Goal: Information Seeking & Learning: Find specific fact

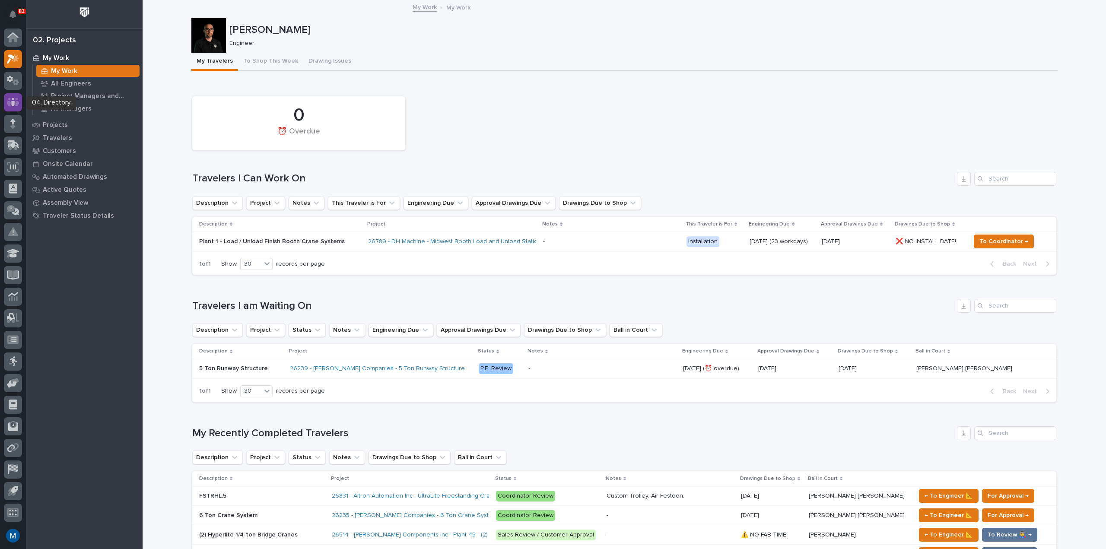
click at [12, 101] on icon at bounding box center [13, 102] width 13 height 10
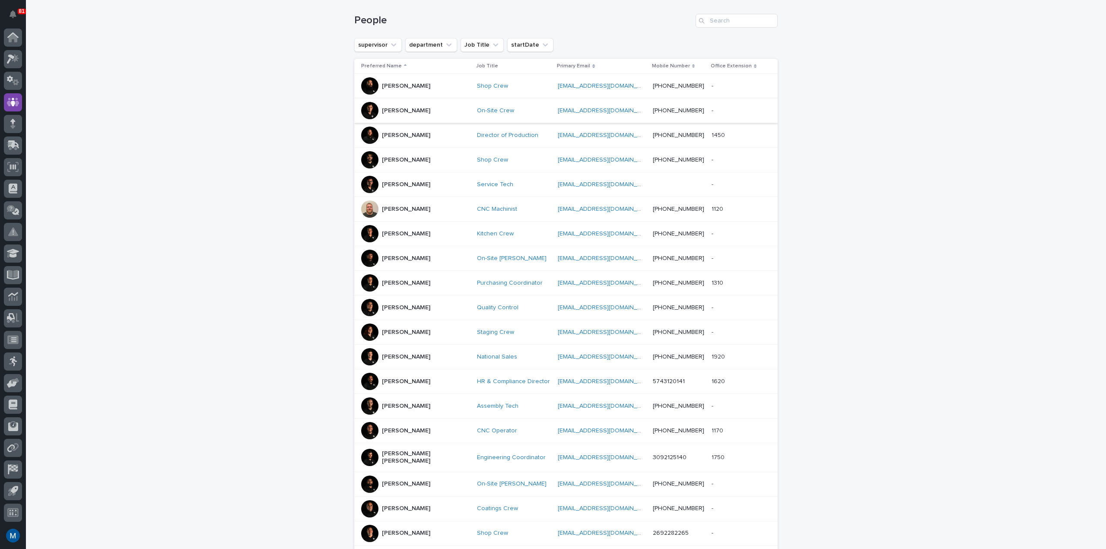
scroll to position [241, 0]
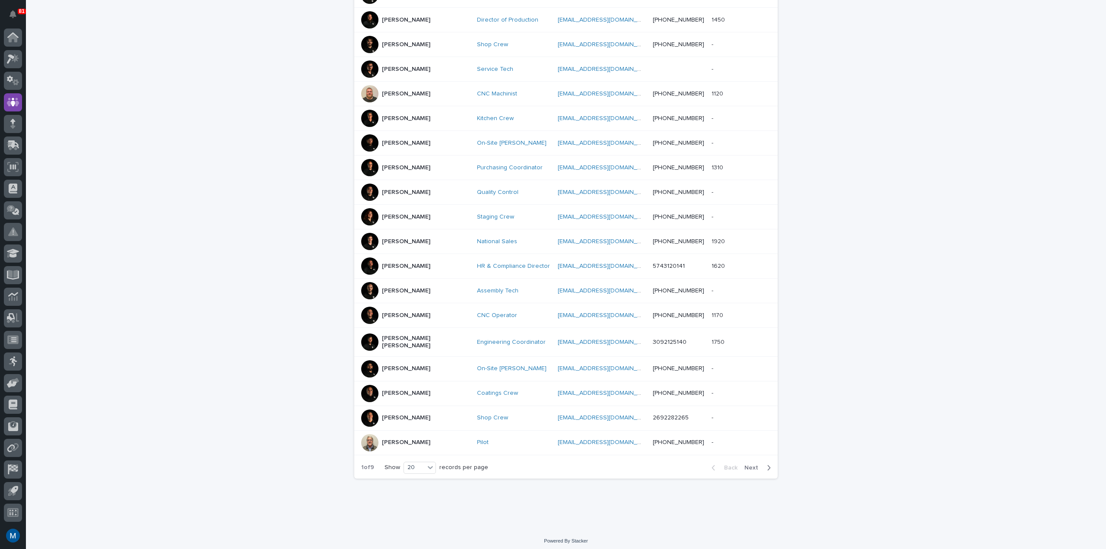
click at [753, 467] on button "Next" at bounding box center [759, 468] width 37 height 8
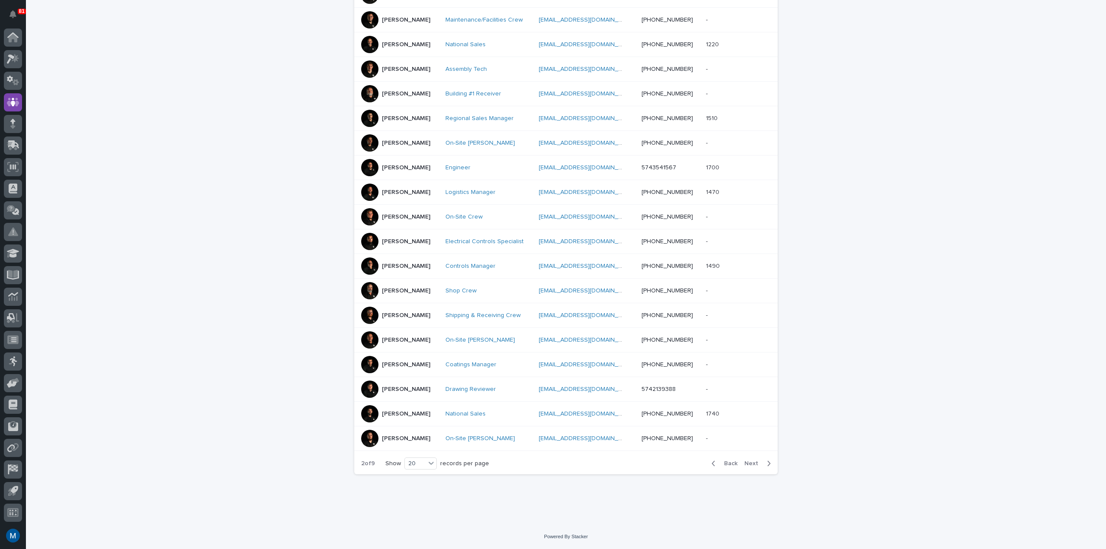
click at [753, 467] on button "Next" at bounding box center [759, 464] width 37 height 8
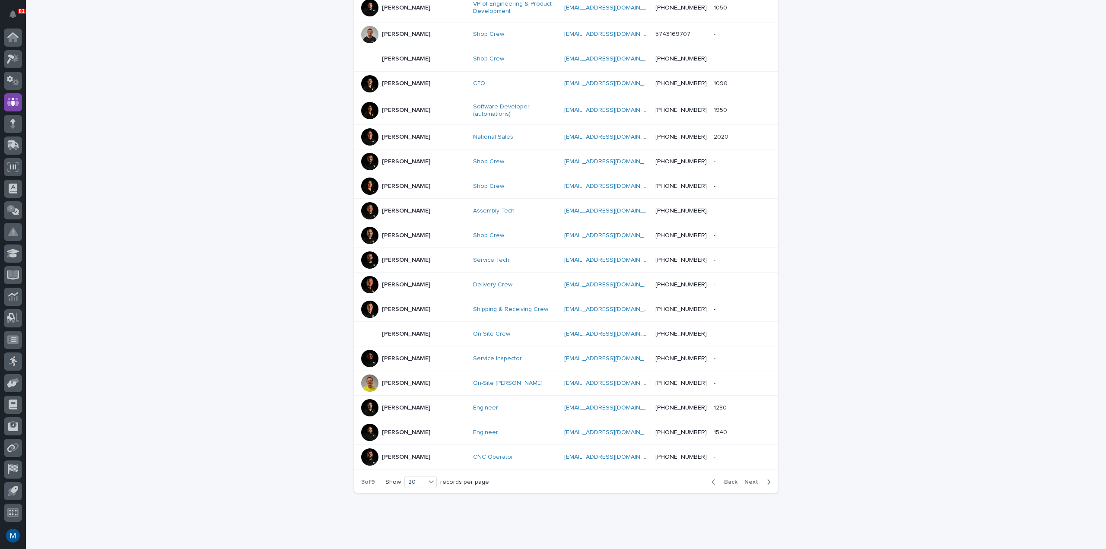
scroll to position [245, 0]
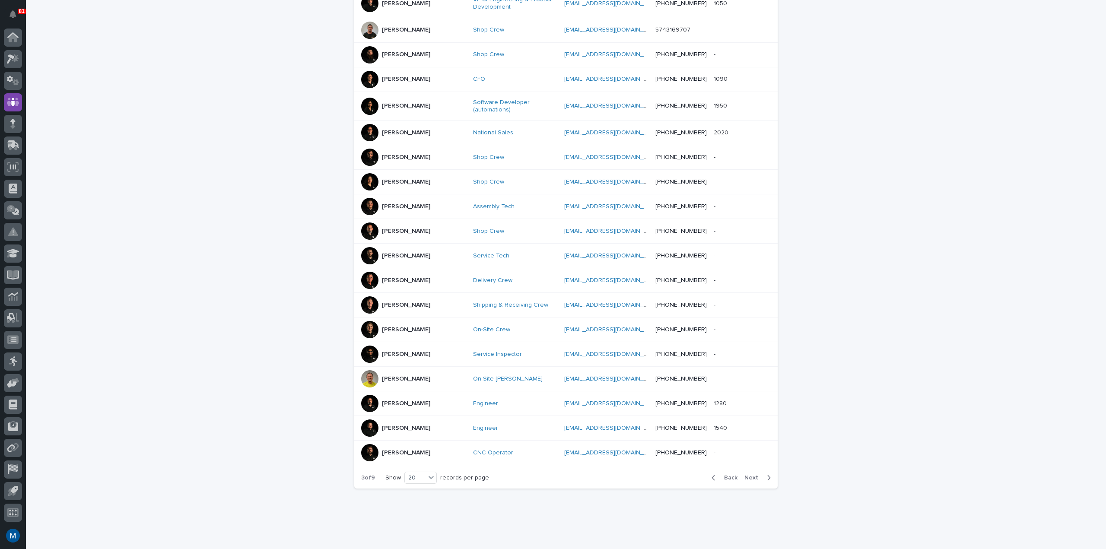
click at [753, 475] on span "Next" at bounding box center [754, 478] width 19 height 6
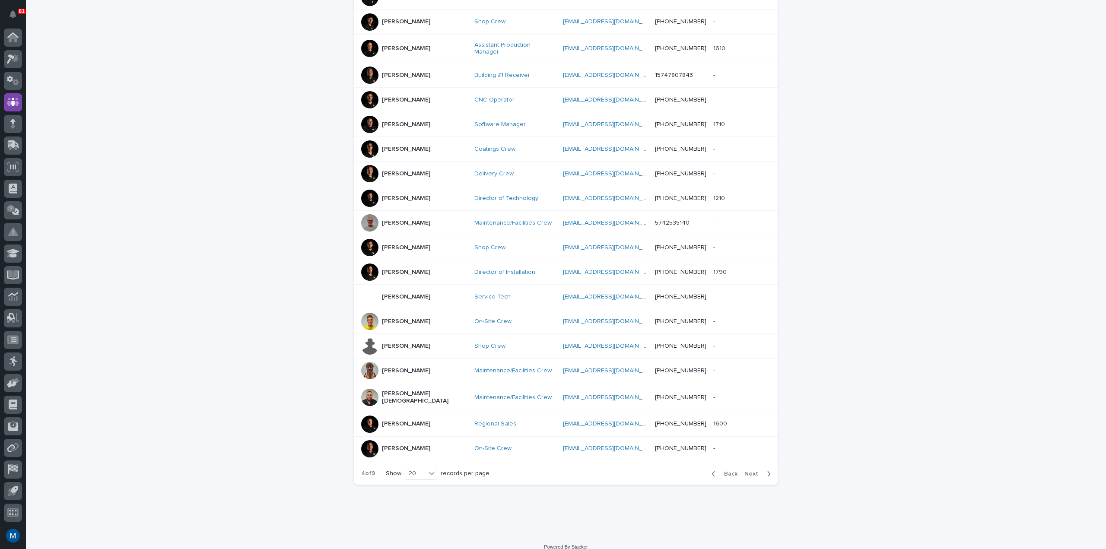
scroll to position [241, 0]
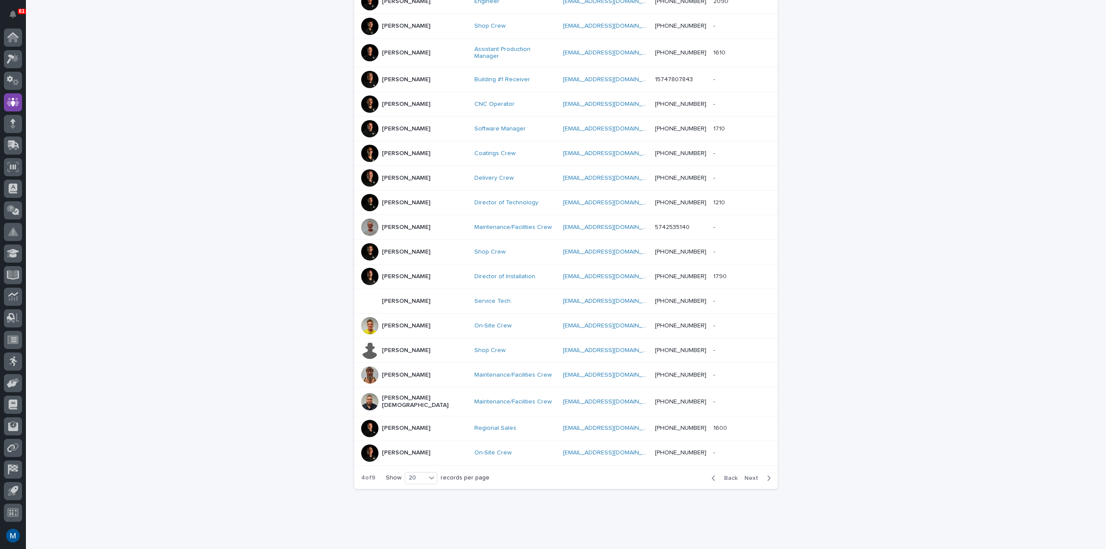
click at [729, 475] on span "Back" at bounding box center [728, 478] width 19 height 6
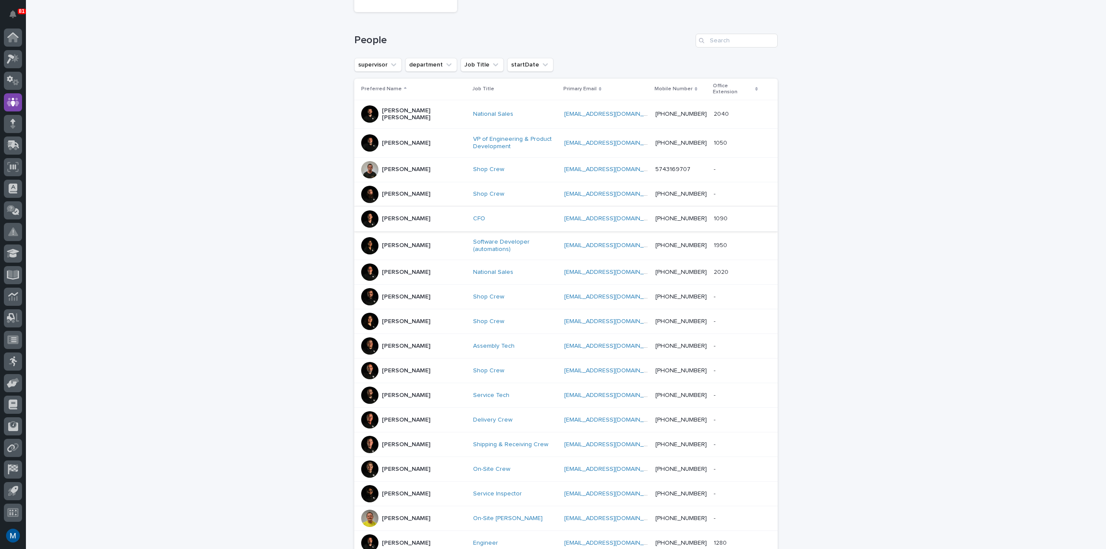
scroll to position [249, 0]
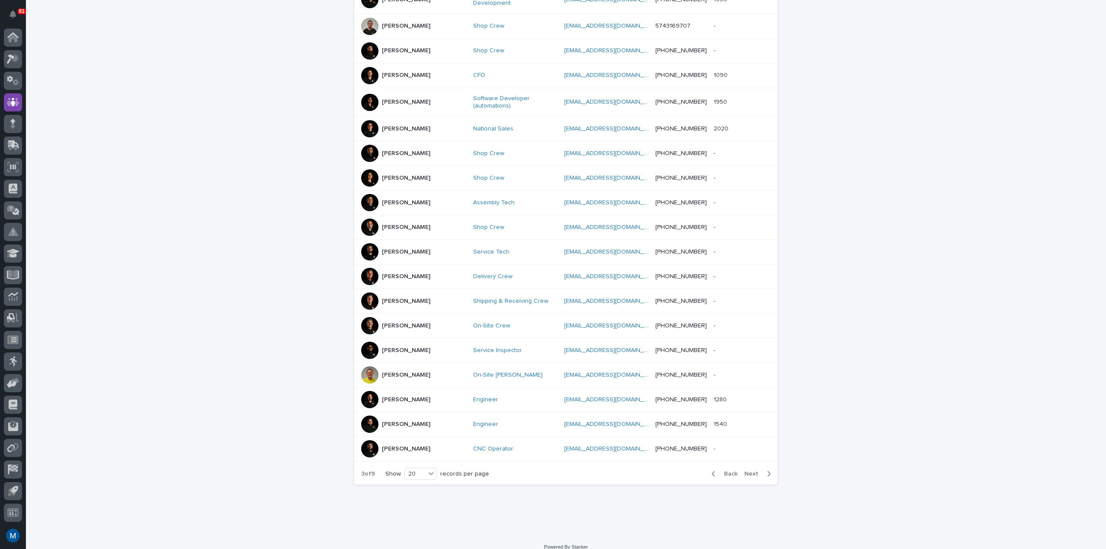
click at [748, 471] on span "Next" at bounding box center [754, 474] width 19 height 6
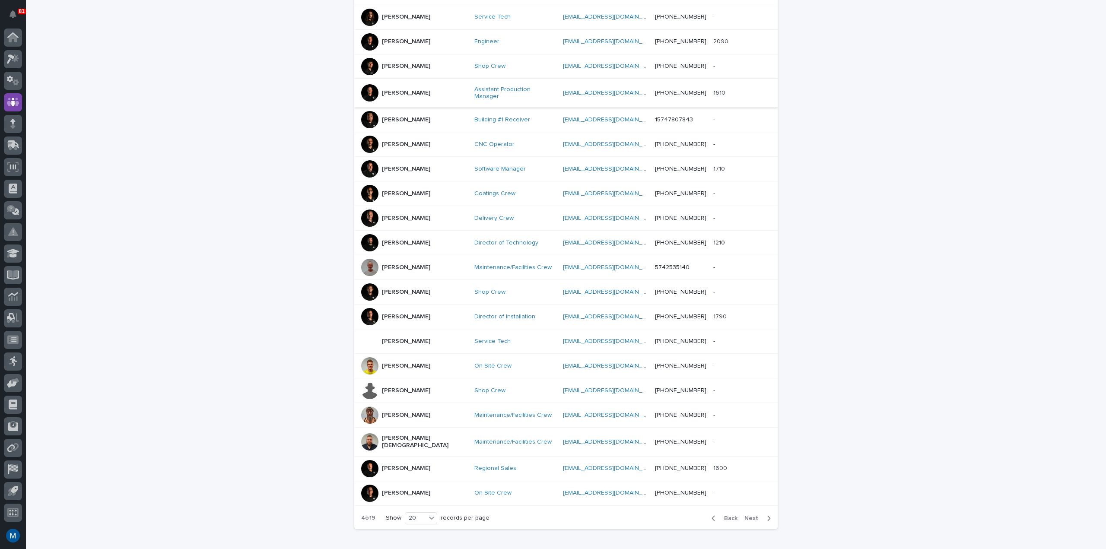
scroll to position [241, 0]
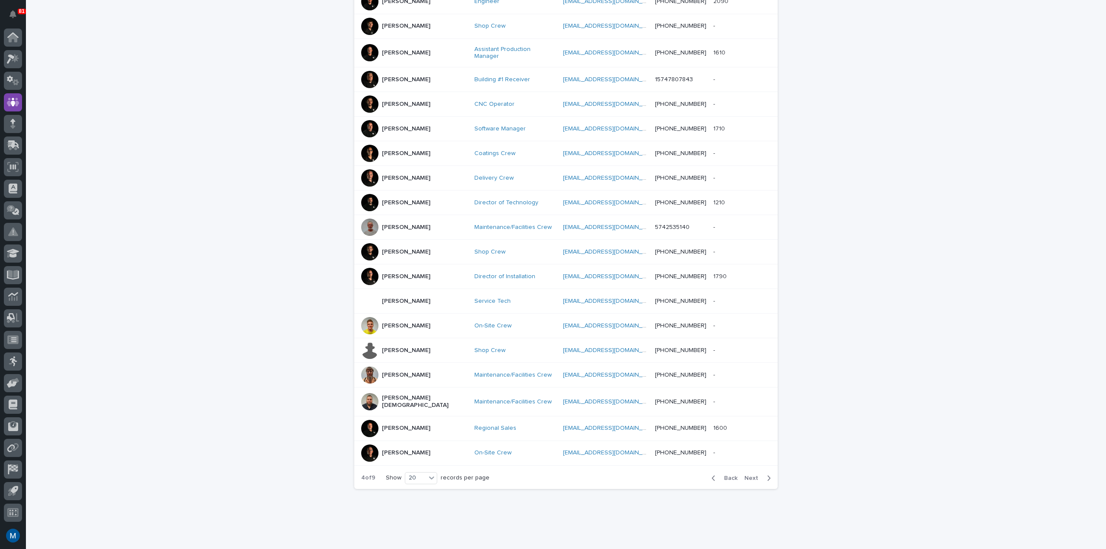
click at [749, 475] on span "Next" at bounding box center [754, 478] width 19 height 6
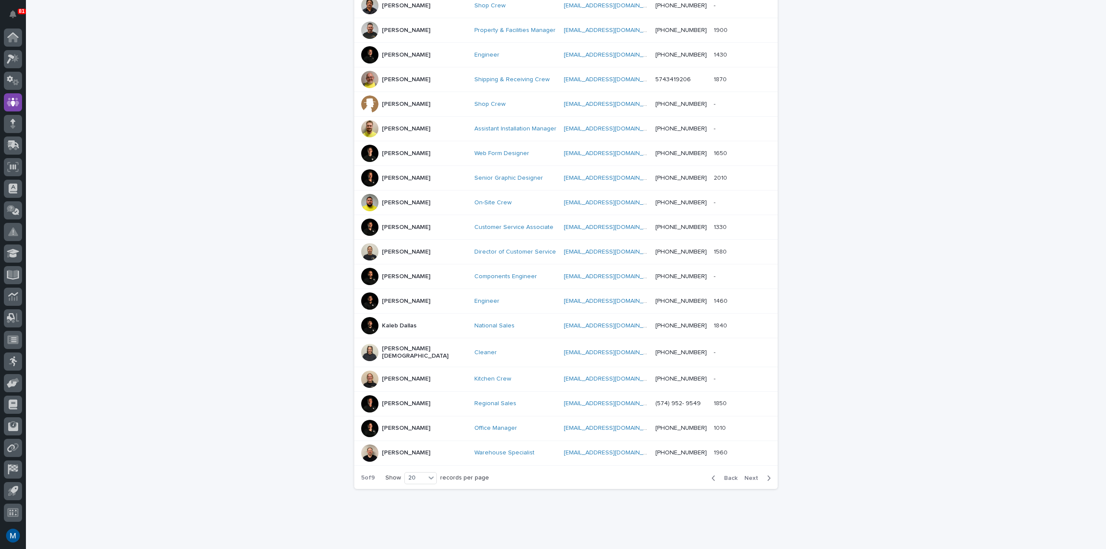
click at [749, 475] on span "Next" at bounding box center [754, 478] width 19 height 6
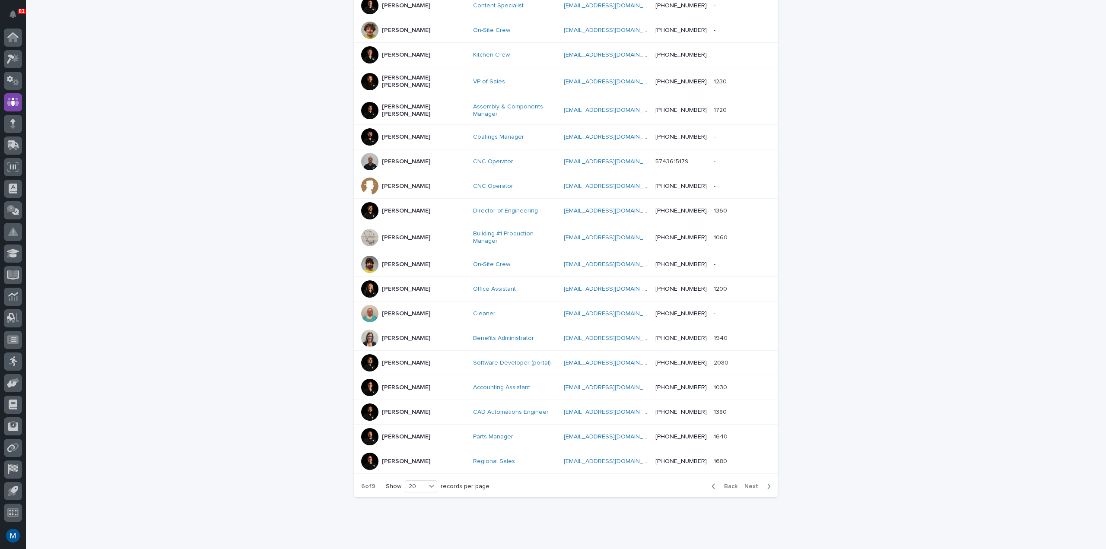
scroll to position [245, 0]
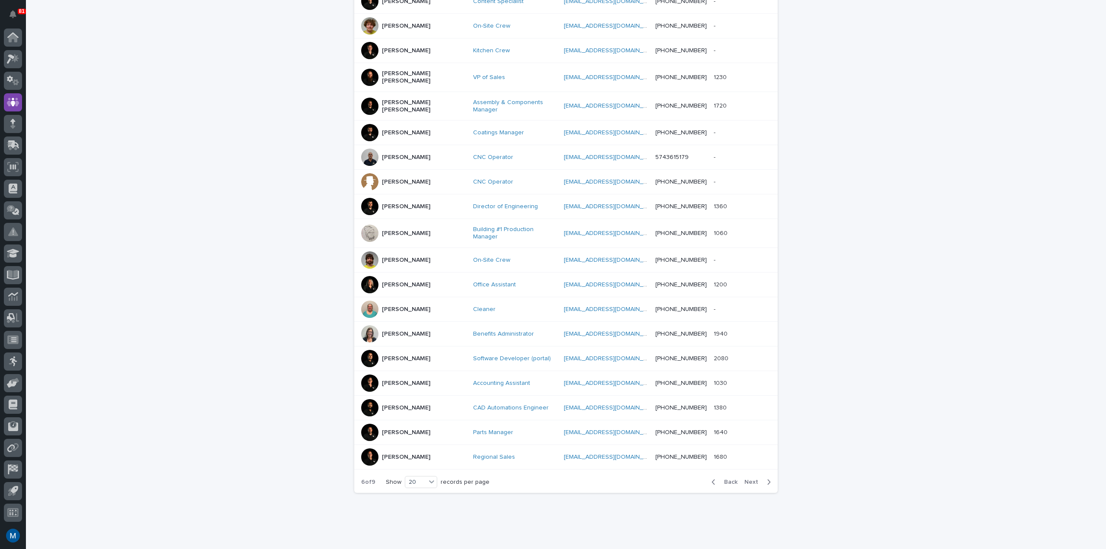
click at [749, 472] on div "Back Next" at bounding box center [741, 483] width 73 height 22
click at [752, 478] on button "Next" at bounding box center [759, 482] width 37 height 8
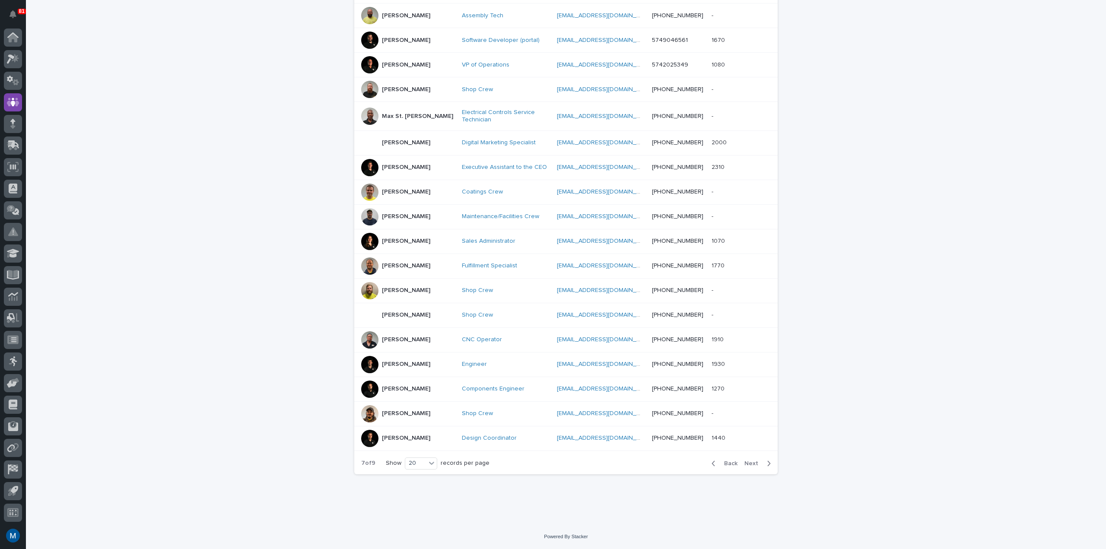
scroll to position [243, 0]
click at [752, 467] on span "Next" at bounding box center [754, 466] width 19 height 6
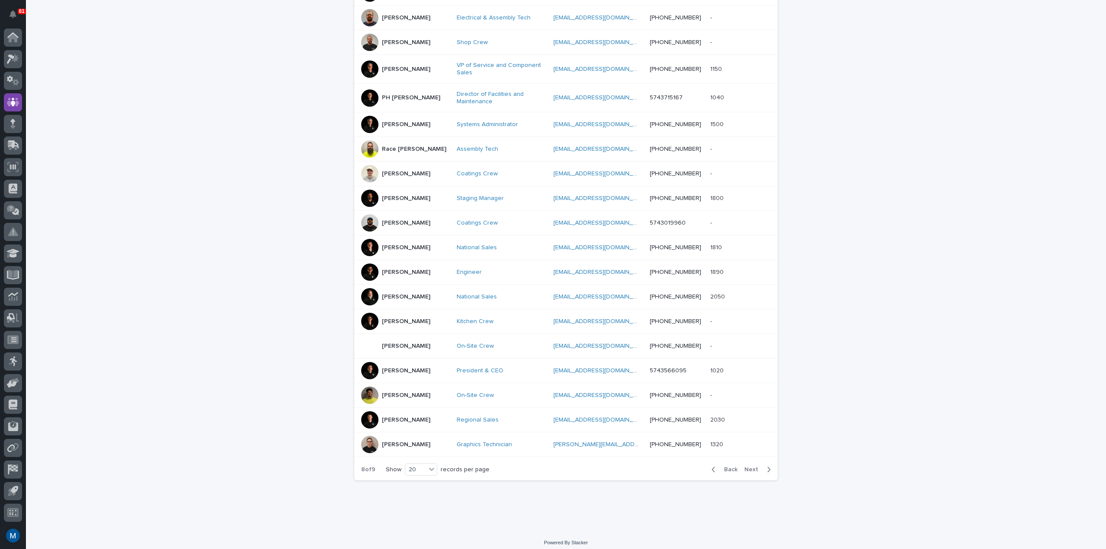
scroll to position [245, 0]
click at [752, 467] on span "Next" at bounding box center [754, 468] width 19 height 6
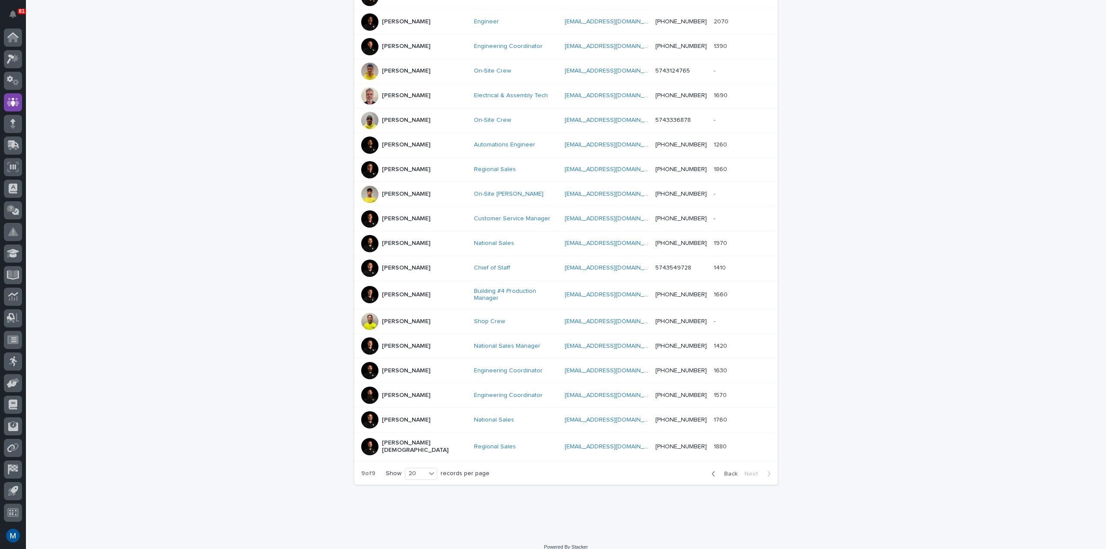
scroll to position [241, 0]
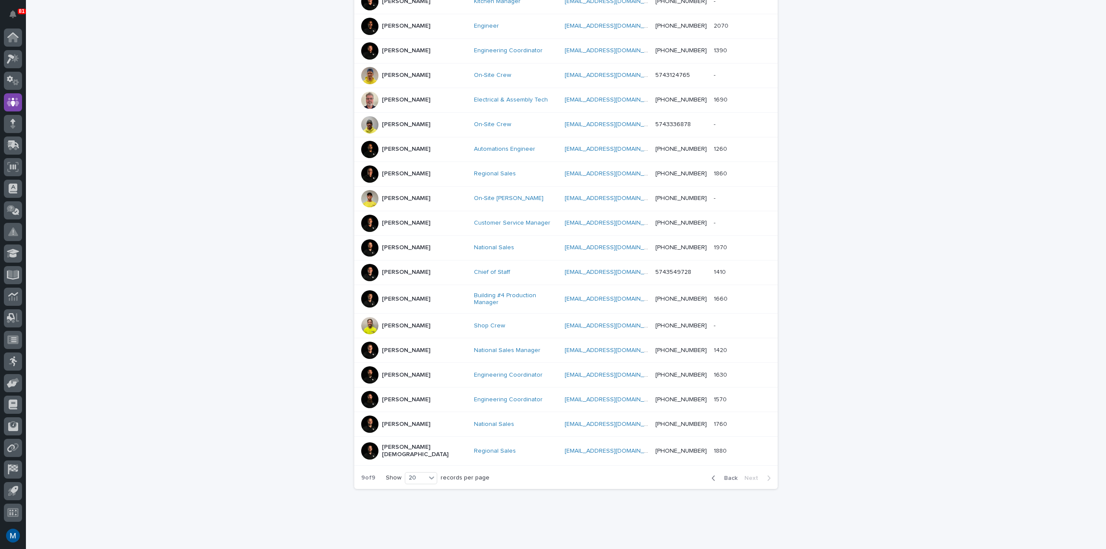
click at [714, 475] on div "button" at bounding box center [715, 479] width 7 height 8
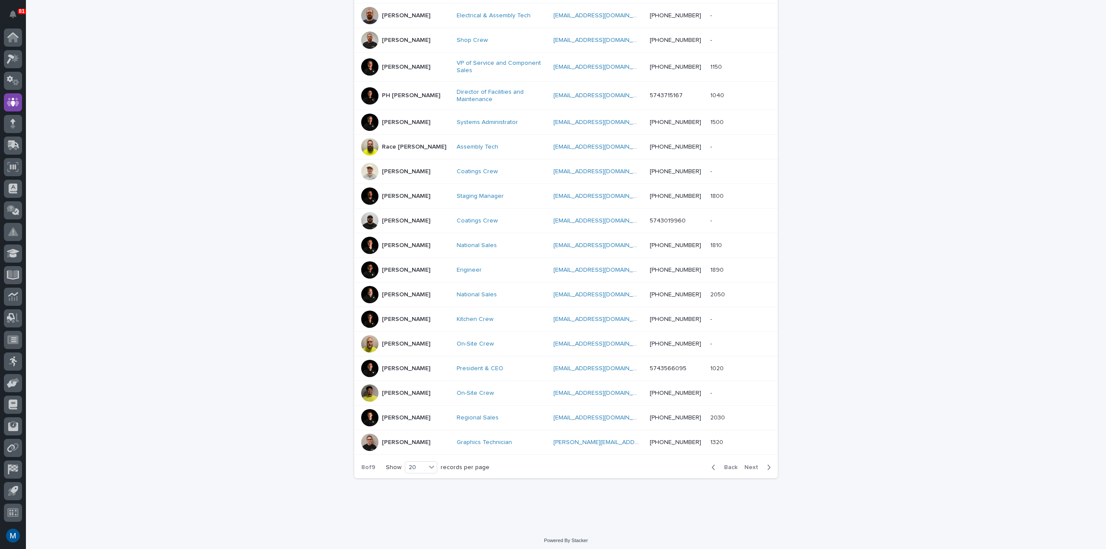
click at [714, 466] on icon "button" at bounding box center [714, 468] width 4 height 8
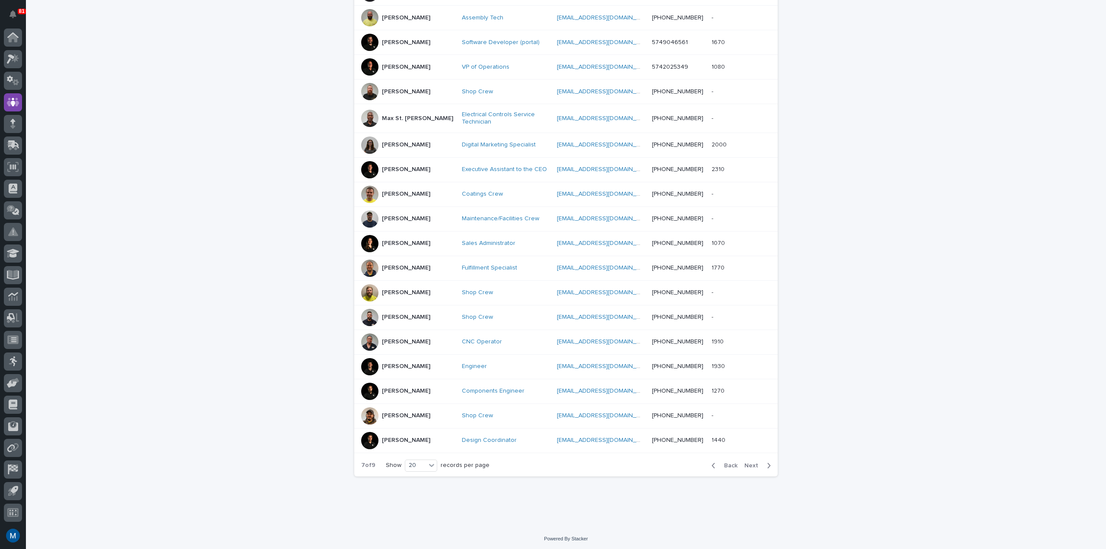
click at [714, 466] on icon "button" at bounding box center [714, 466] width 4 height 8
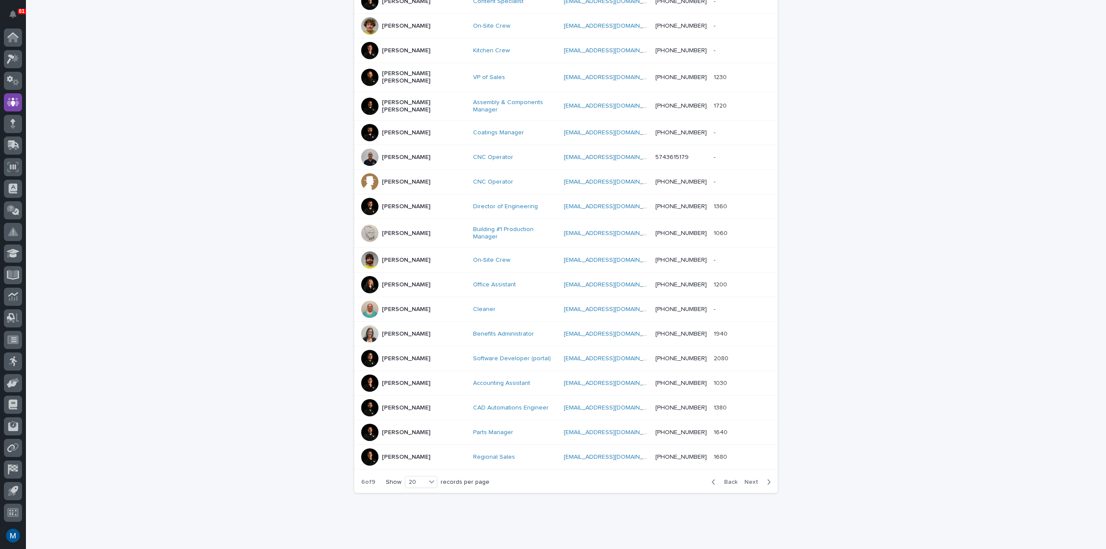
click at [714, 478] on icon "button" at bounding box center [714, 482] width 4 height 8
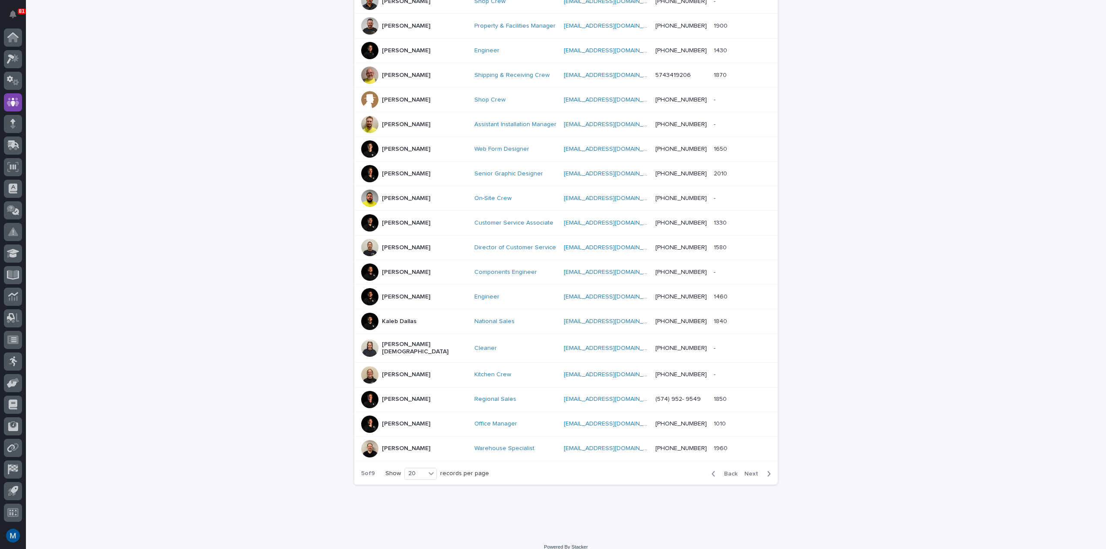
scroll to position [241, 0]
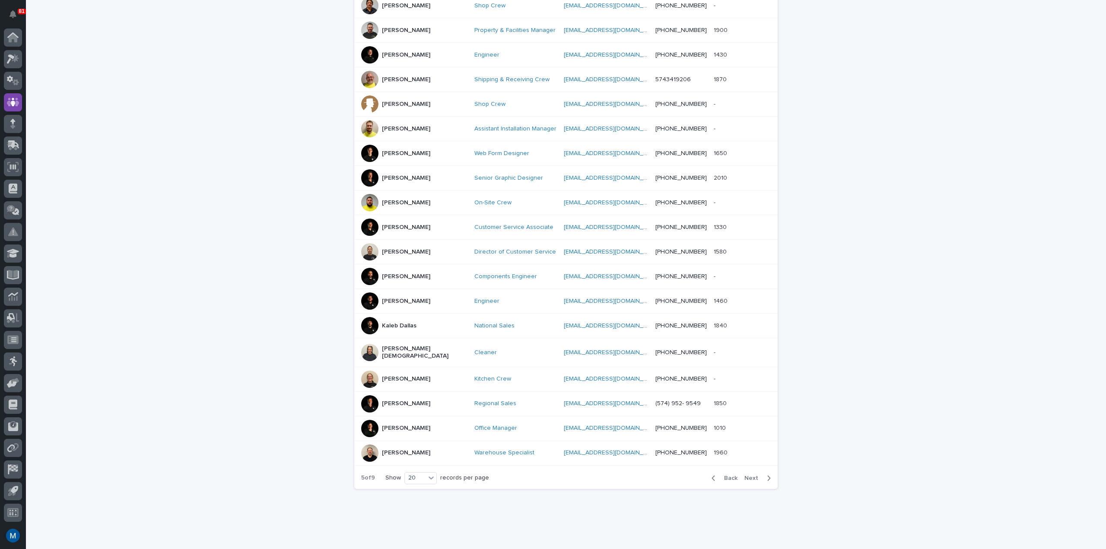
click at [714, 475] on icon "button" at bounding box center [714, 479] width 4 height 8
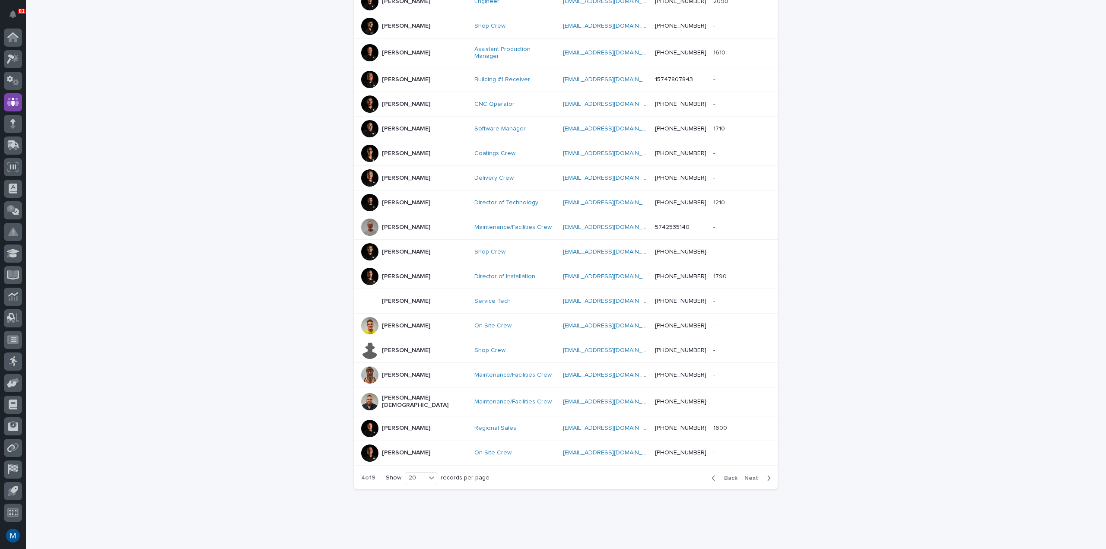
click at [714, 475] on icon "button" at bounding box center [714, 479] width 4 height 8
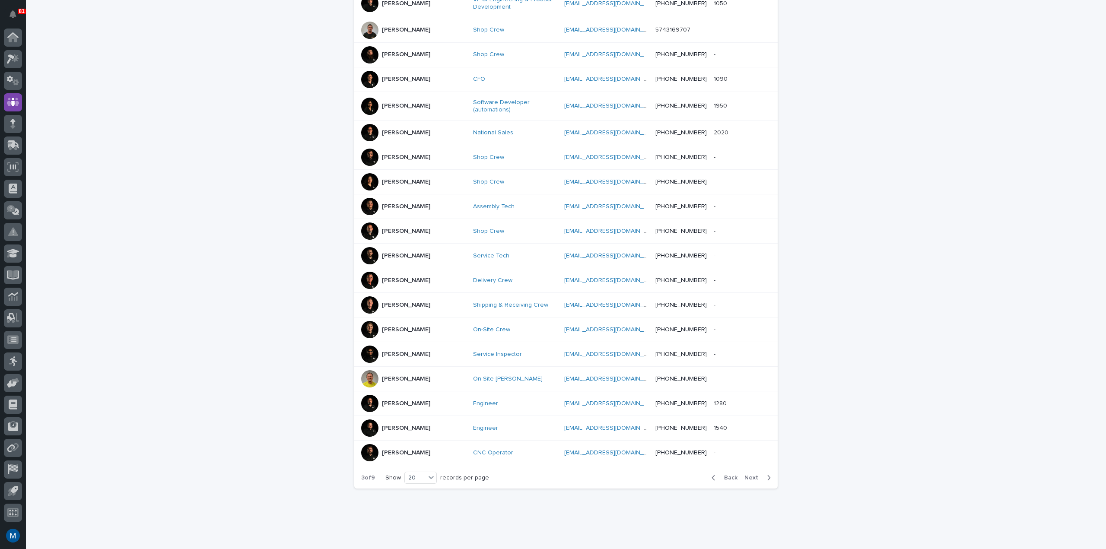
click at [714, 474] on icon "button" at bounding box center [714, 478] width 4 height 8
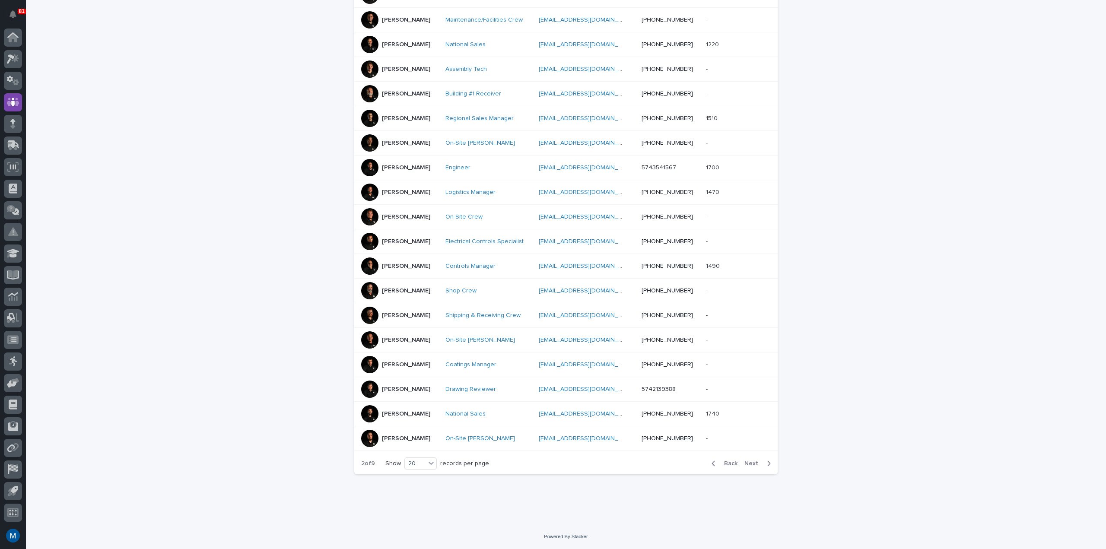
scroll to position [241, 0]
click at [714, 466] on icon "button" at bounding box center [714, 464] width 4 height 8
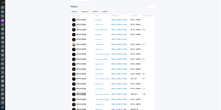
scroll to position [241, 0]
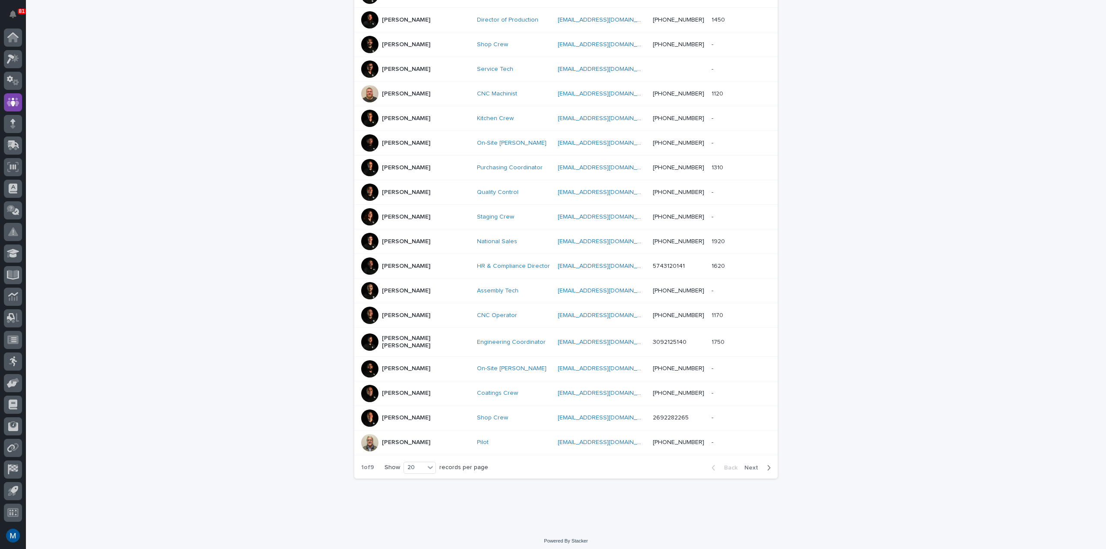
click at [382, 363] on div "[PERSON_NAME]" at bounding box center [406, 367] width 48 height 9
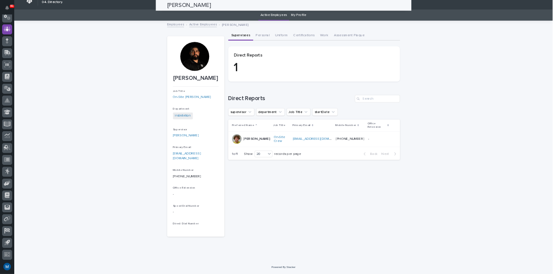
scroll to position [46, 0]
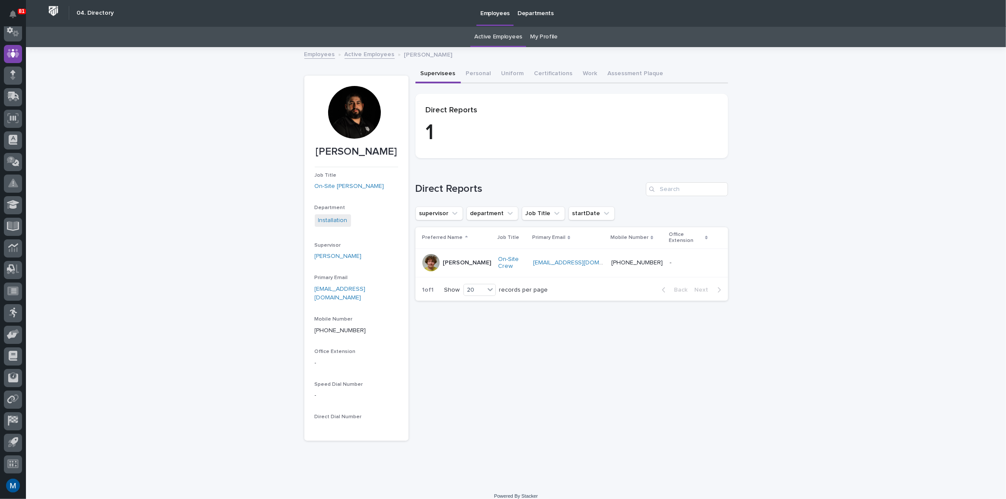
click at [358, 113] on div at bounding box center [354, 112] width 53 height 53
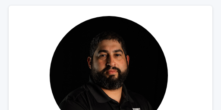
scroll to position [0, 0]
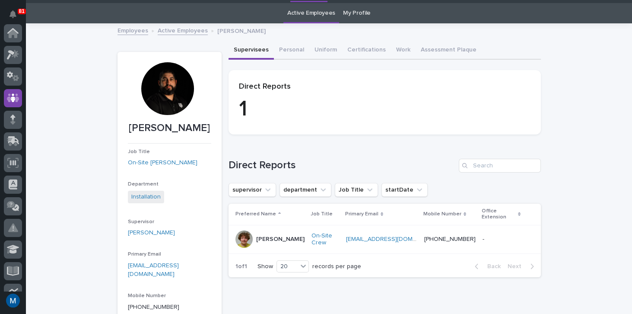
click at [248, 231] on div at bounding box center [244, 238] width 17 height 17
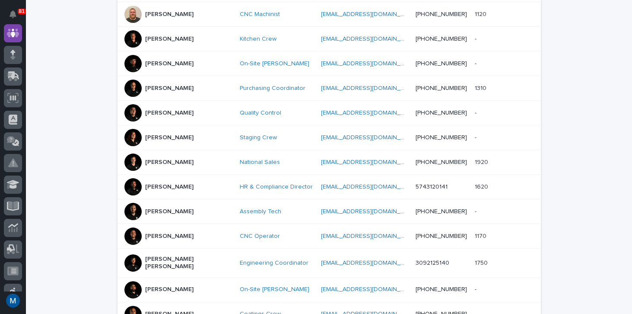
click at [126, 38] on div at bounding box center [132, 38] width 17 height 17
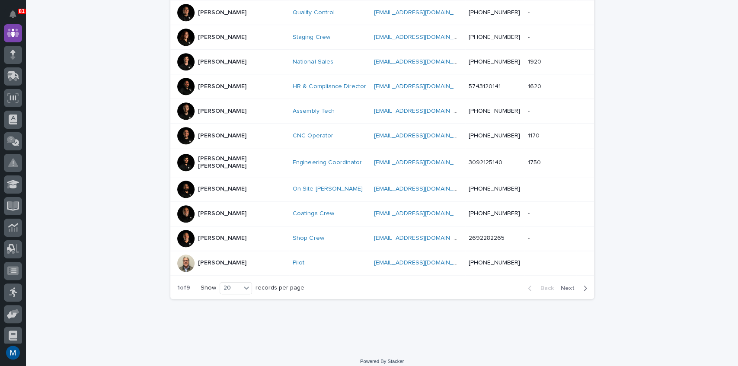
click at [220, 259] on p "[PERSON_NAME]" at bounding box center [222, 262] width 48 height 7
click at [567, 284] on button "Next" at bounding box center [575, 288] width 37 height 8
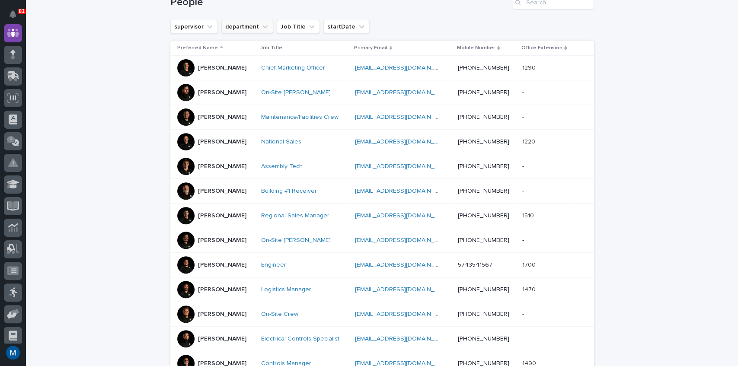
click at [225, 26] on button "department" at bounding box center [247, 27] width 52 height 14
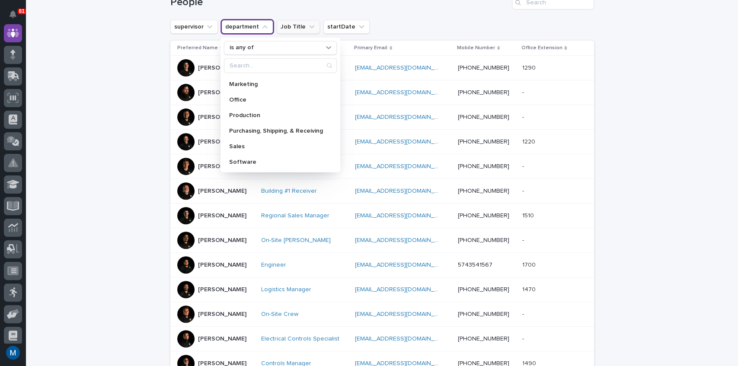
click at [307, 22] on icon "Job Title" at bounding box center [311, 26] width 9 height 9
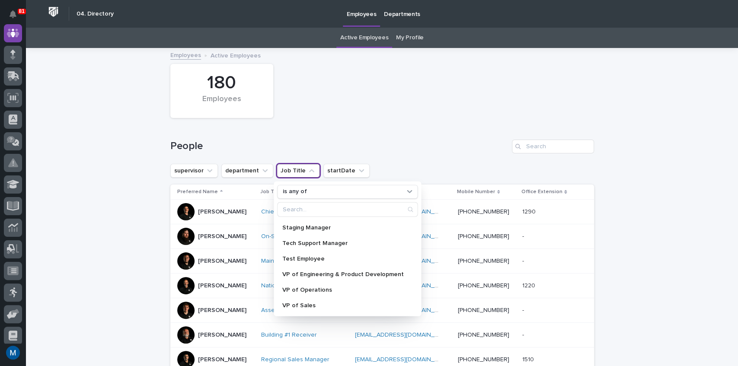
click at [327, 118] on div "180 Employees" at bounding box center [382, 91] width 432 height 63
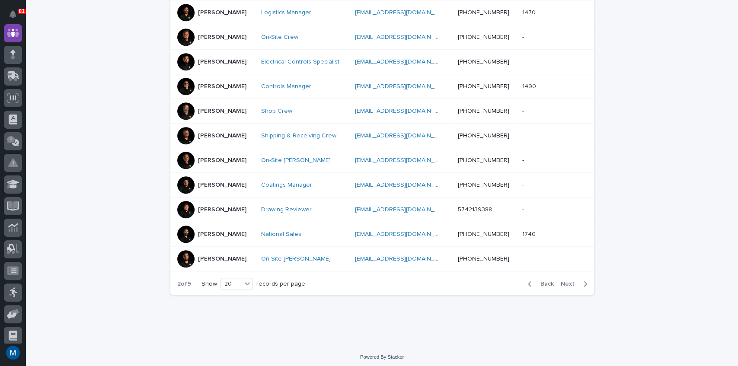
click at [571, 281] on span "Next" at bounding box center [570, 284] width 19 height 6
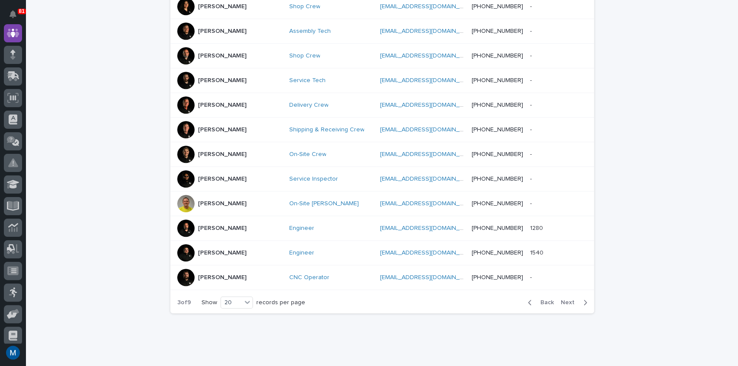
click at [201, 172] on div "[PERSON_NAME]" at bounding box center [222, 179] width 48 height 14
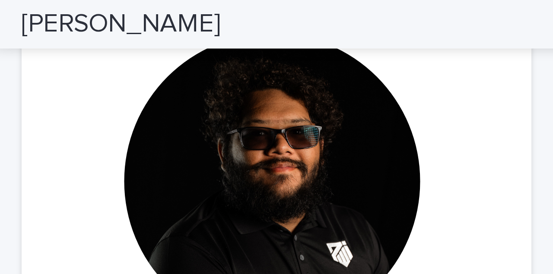
scroll to position [84, 0]
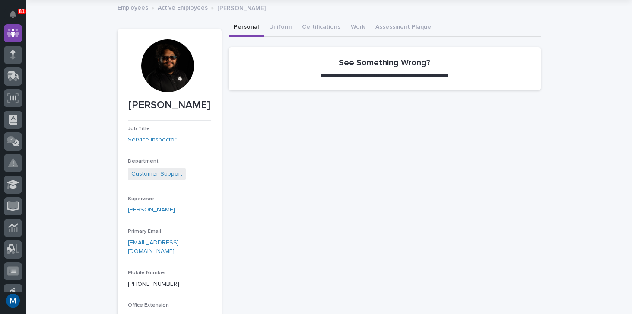
click at [163, 62] on div at bounding box center [167, 65] width 53 height 53
click at [16, 29] on icon at bounding box center [13, 33] width 13 height 9
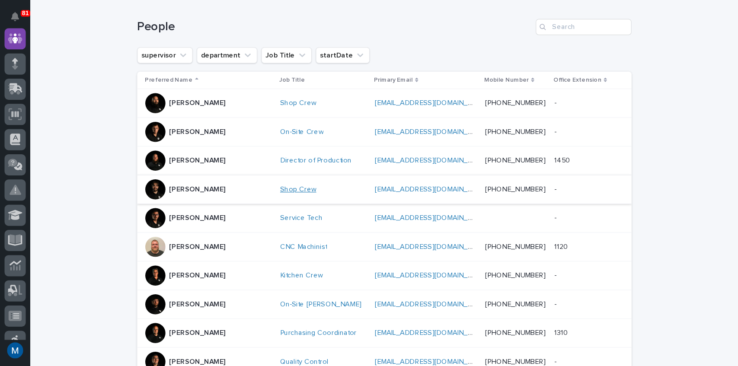
scroll to position [65, 0]
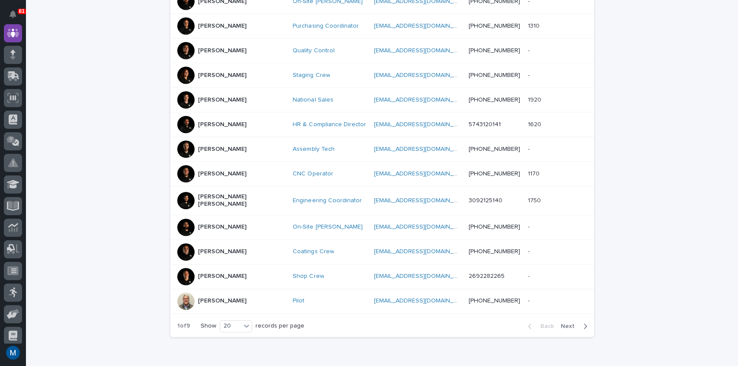
click at [569, 323] on span "Next" at bounding box center [570, 326] width 19 height 6
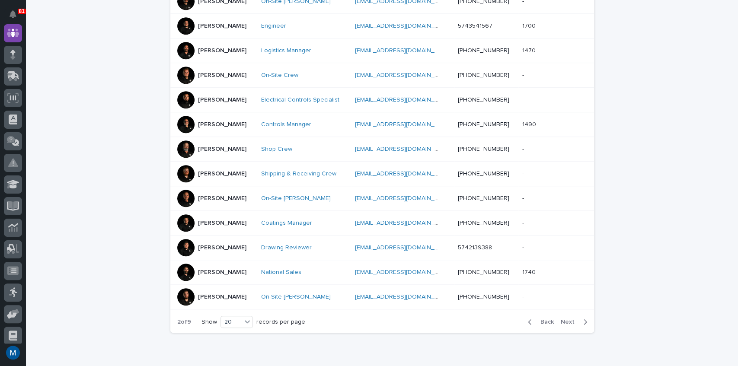
click at [569, 322] on span "Next" at bounding box center [570, 322] width 19 height 6
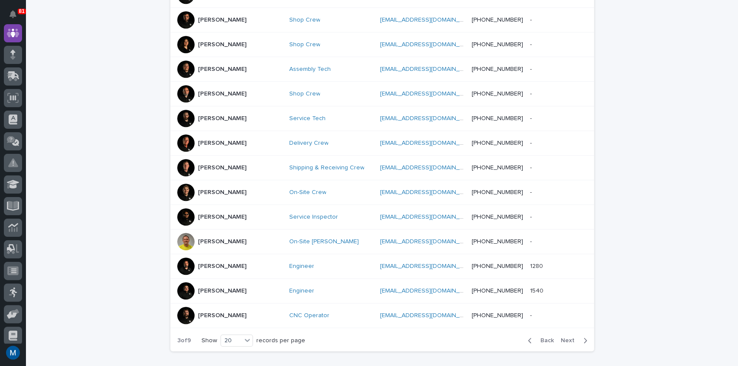
click at [569, 330] on div "Back Next" at bounding box center [557, 341] width 73 height 22
click at [568, 338] on span "Next" at bounding box center [570, 341] width 19 height 6
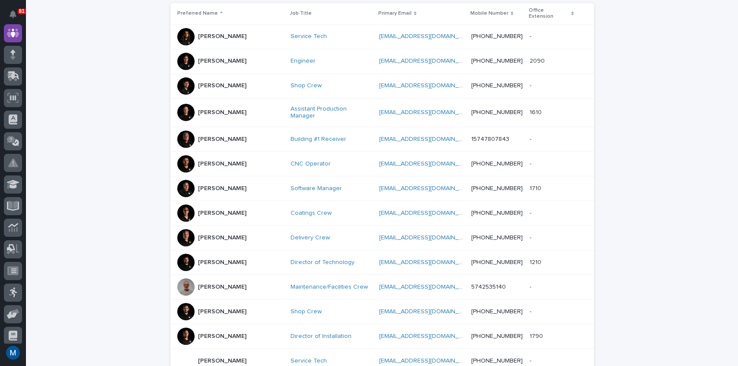
scroll to position [421, 0]
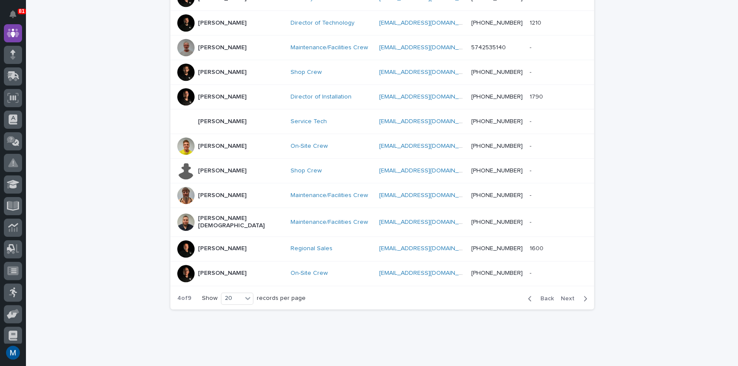
click at [564, 296] on span "Next" at bounding box center [570, 299] width 19 height 6
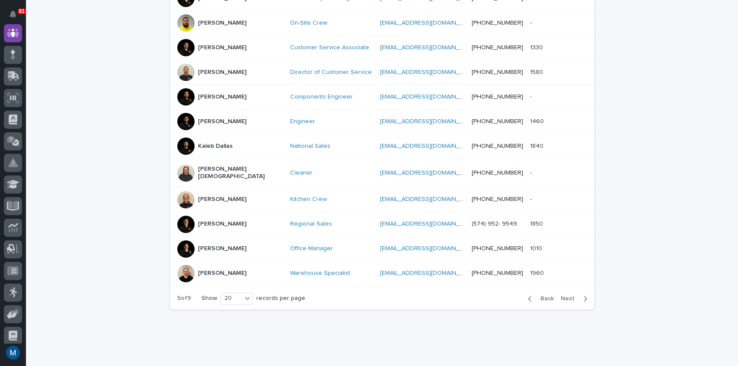
click at [211, 194] on div "[PERSON_NAME]" at bounding box center [222, 198] width 48 height 9
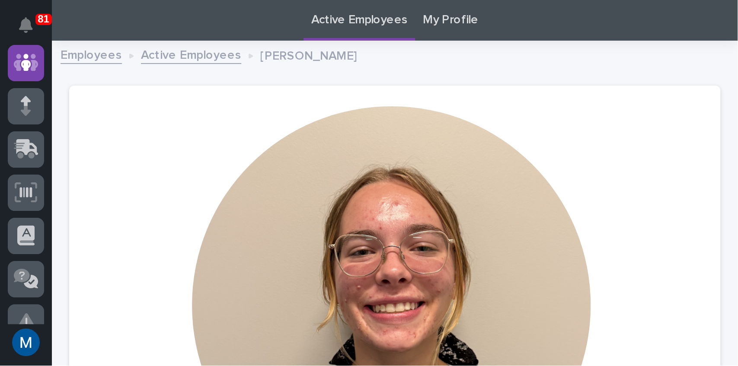
scroll to position [65, 0]
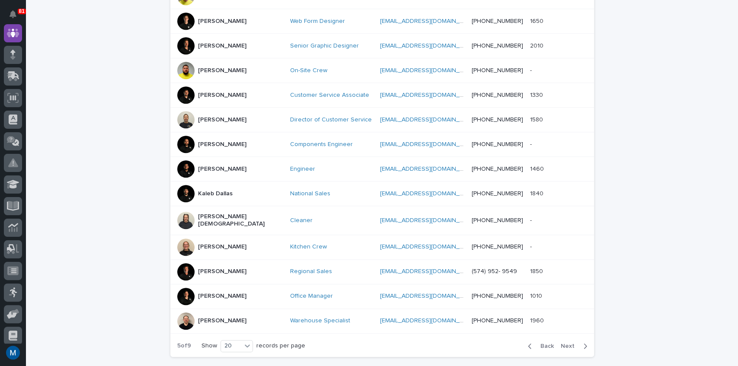
click at [565, 343] on span "Next" at bounding box center [570, 346] width 19 height 6
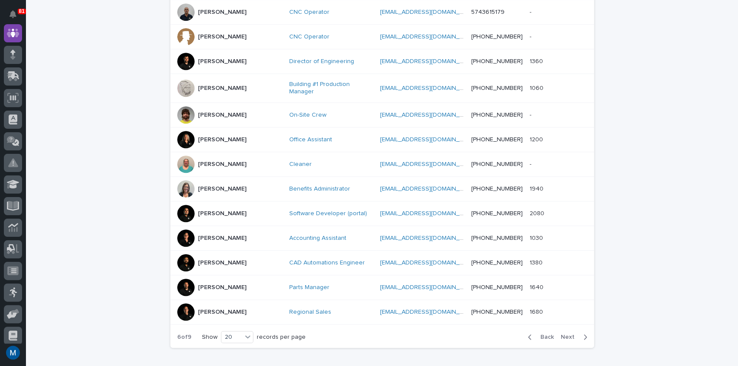
scroll to position [430, 0]
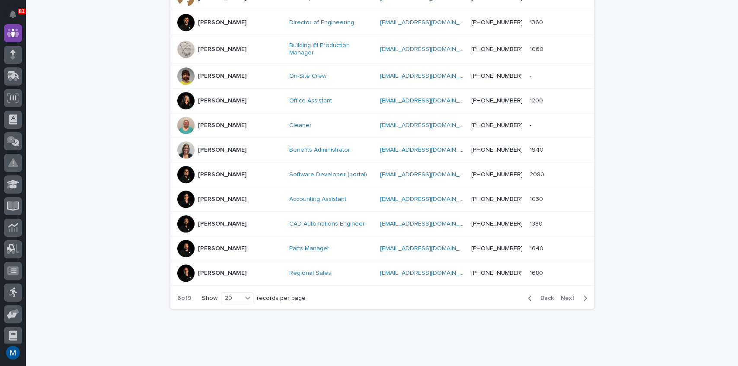
click at [564, 295] on span "Next" at bounding box center [570, 298] width 19 height 6
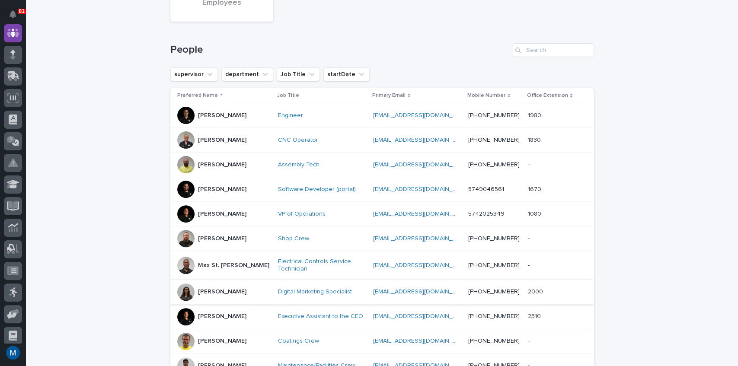
scroll to position [80, 0]
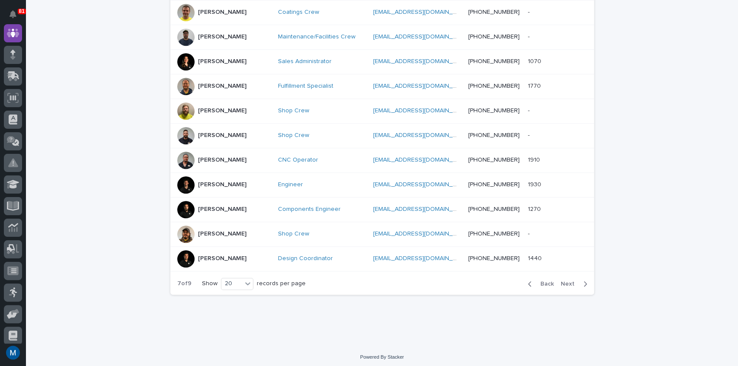
click at [580, 283] on div "button" at bounding box center [583, 284] width 7 height 8
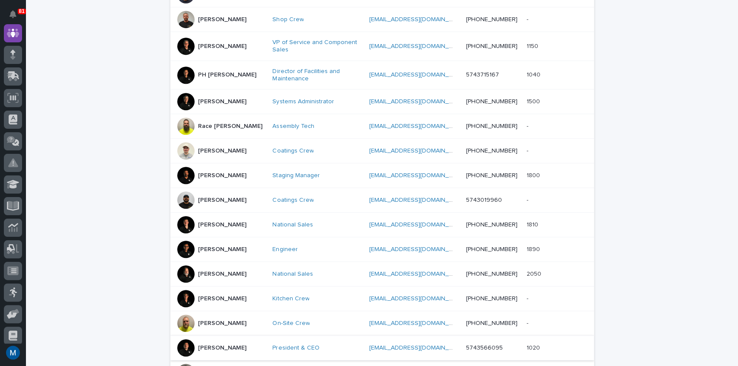
scroll to position [430, 0]
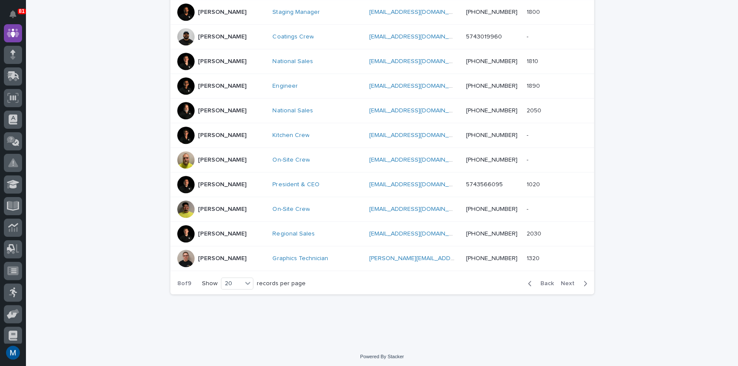
click at [580, 281] on div "button" at bounding box center [583, 284] width 7 height 8
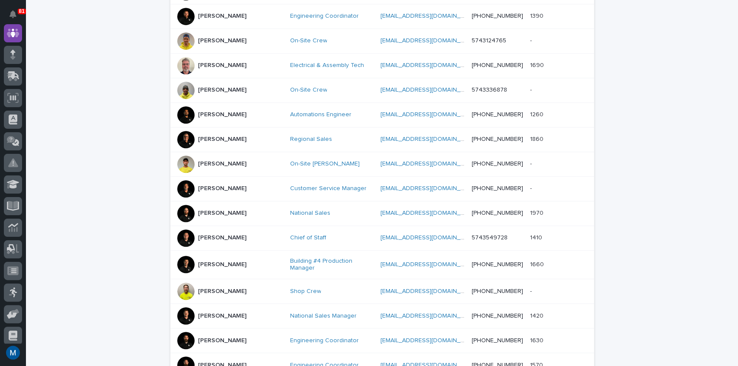
scroll to position [162, 0]
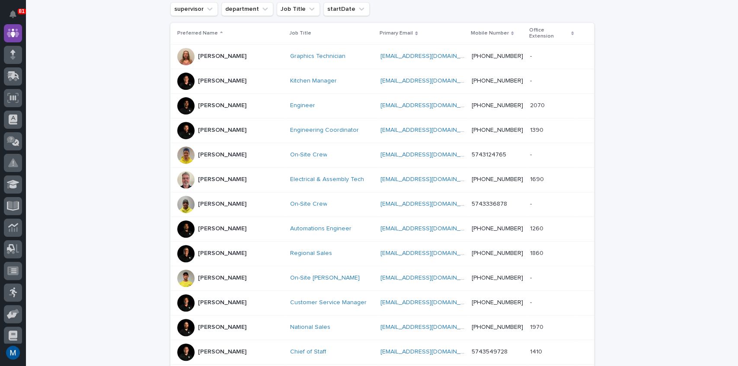
click at [203, 53] on p "[PERSON_NAME]" at bounding box center [222, 56] width 48 height 7
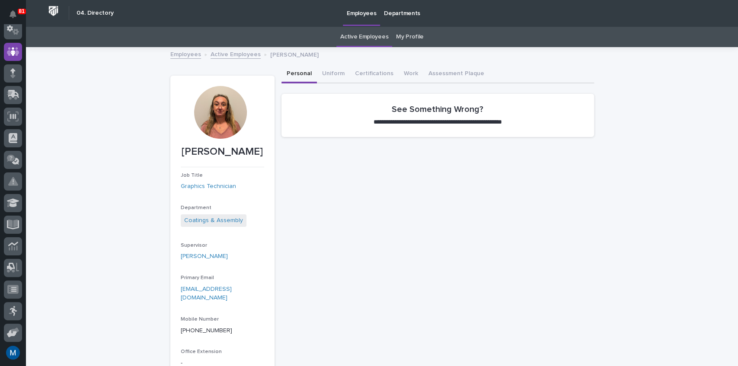
scroll to position [1, 0]
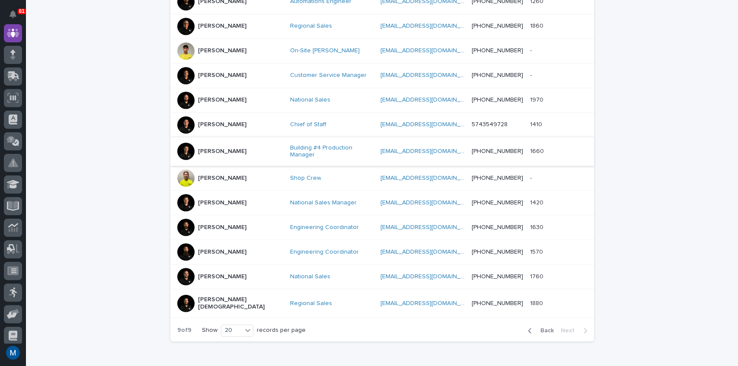
scroll to position [421, 0]
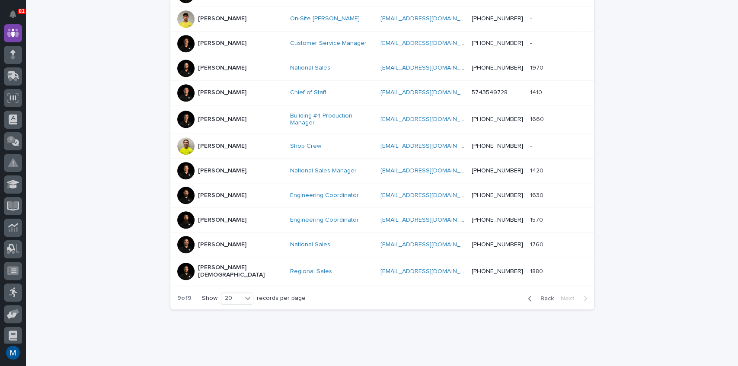
click at [541, 296] on span "Back" at bounding box center [544, 299] width 19 height 6
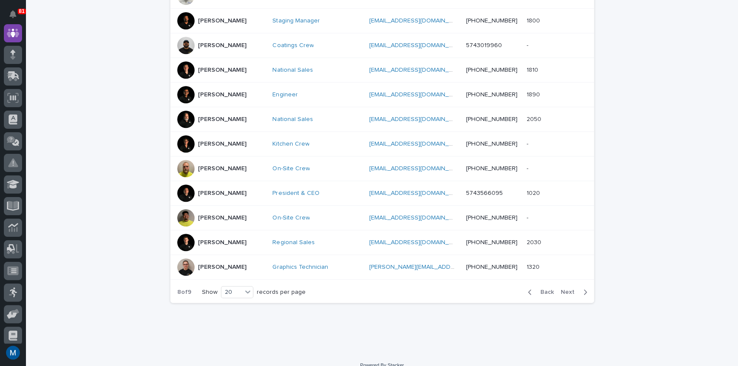
click at [539, 290] on span "Back" at bounding box center [544, 292] width 19 height 6
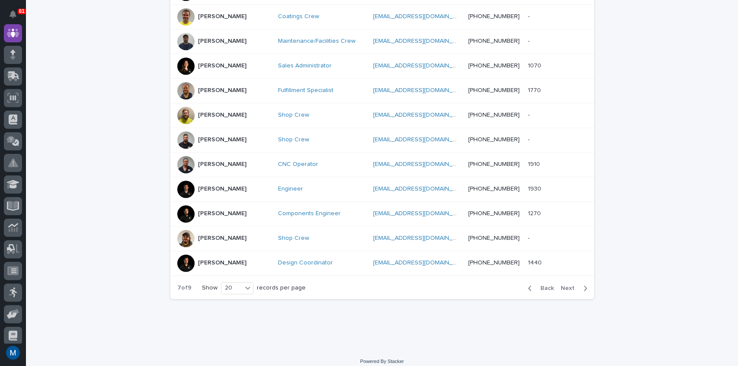
click at [539, 290] on div "Back Next" at bounding box center [557, 288] width 73 height 22
click at [540, 290] on div "Back Next" at bounding box center [557, 288] width 73 height 22
click at [540, 286] on span "Back" at bounding box center [544, 288] width 19 height 6
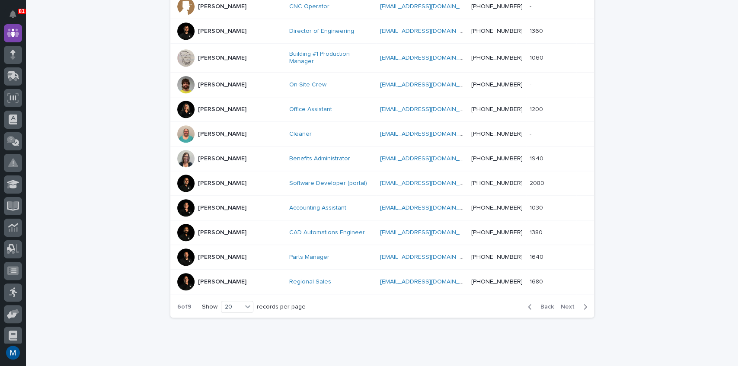
click at [540, 304] on span "Back" at bounding box center [544, 307] width 19 height 6
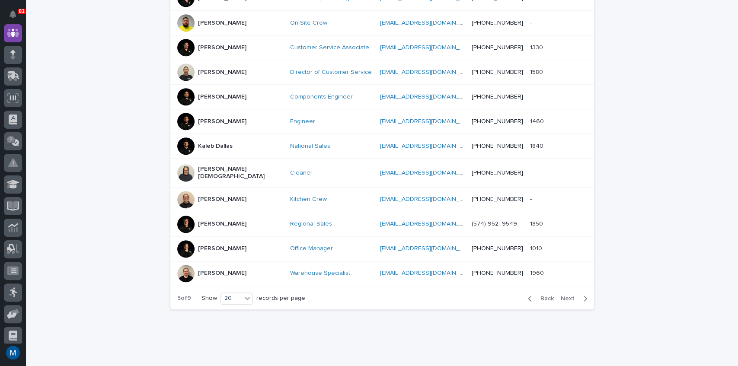
click at [540, 288] on div "Back Next" at bounding box center [557, 299] width 73 height 22
click at [540, 296] on span "Back" at bounding box center [544, 299] width 19 height 6
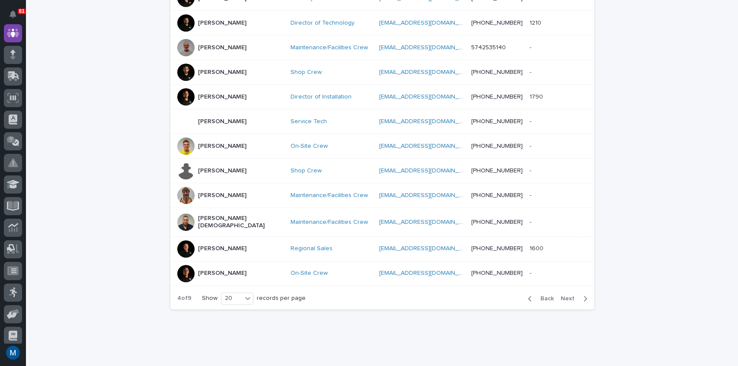
click at [540, 296] on span "Back" at bounding box center [544, 299] width 19 height 6
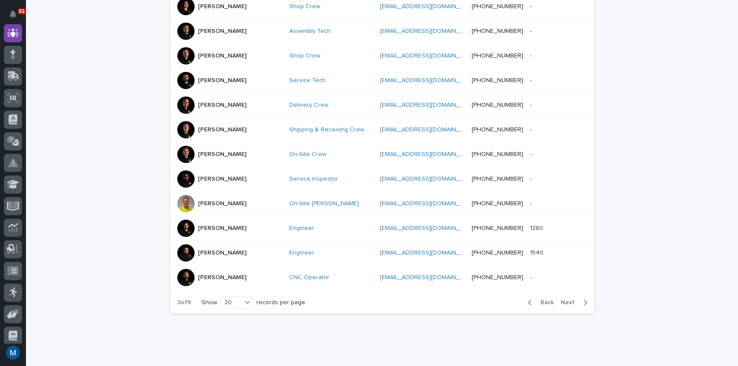
click at [540, 292] on div "Back Next" at bounding box center [557, 303] width 73 height 22
click at [538, 300] on span "Back" at bounding box center [544, 303] width 19 height 6
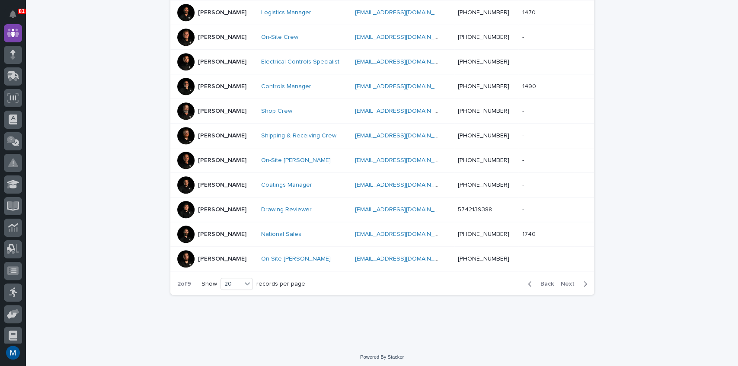
click at [538, 286] on div "Back Next" at bounding box center [557, 284] width 73 height 22
click at [539, 281] on span "Back" at bounding box center [544, 284] width 19 height 6
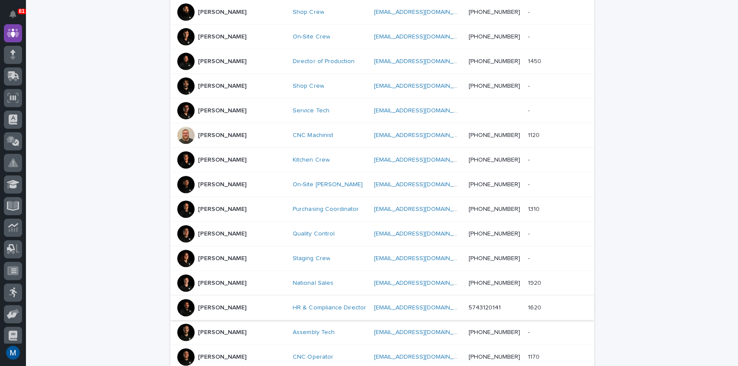
scroll to position [421, 0]
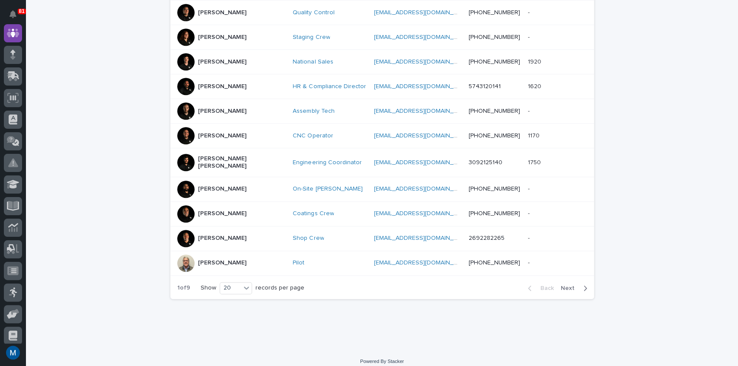
click at [563, 285] on span "Next" at bounding box center [570, 288] width 19 height 6
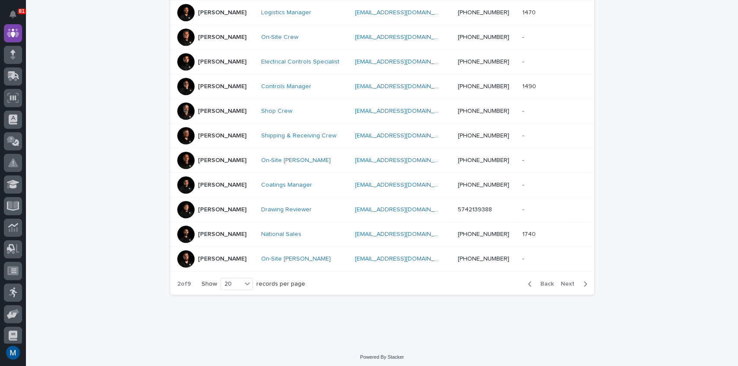
click at [563, 283] on span "Next" at bounding box center [570, 284] width 19 height 6
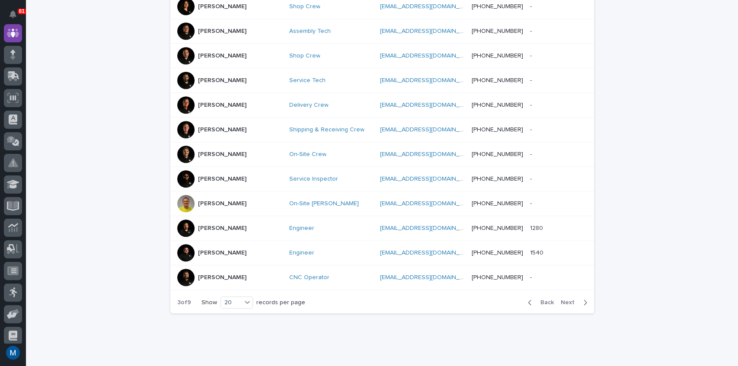
click at [562, 292] on div "Back Next" at bounding box center [557, 303] width 73 height 22
click at [563, 300] on span "Next" at bounding box center [570, 303] width 19 height 6
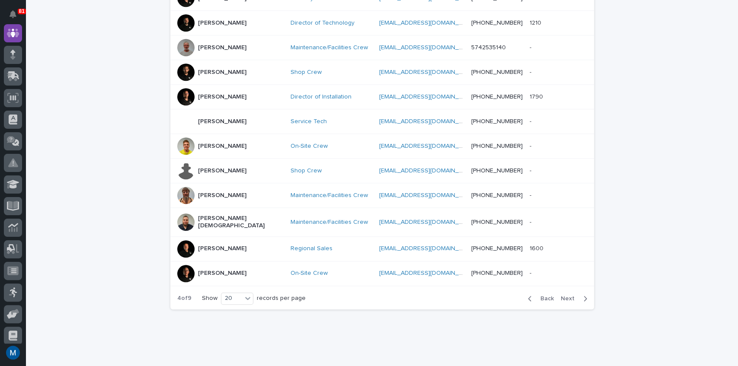
click at [563, 288] on div "Back Next" at bounding box center [557, 299] width 73 height 22
click at [565, 296] on span "Next" at bounding box center [570, 299] width 19 height 6
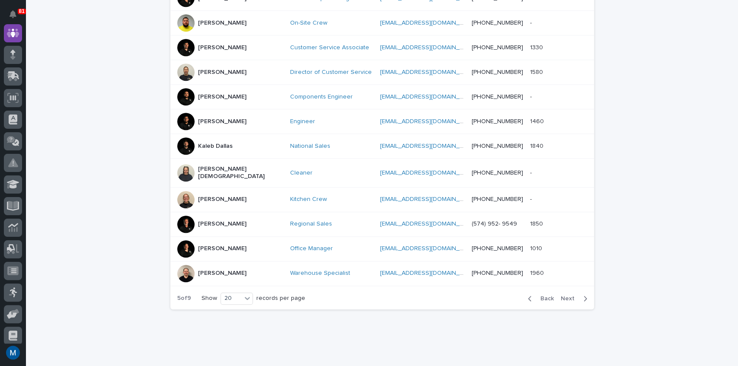
click at [565, 296] on span "Next" at bounding box center [570, 299] width 19 height 6
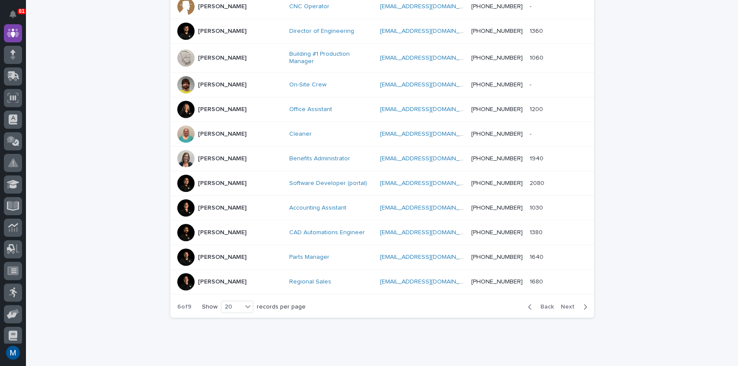
click at [544, 304] on span "Back" at bounding box center [544, 307] width 19 height 6
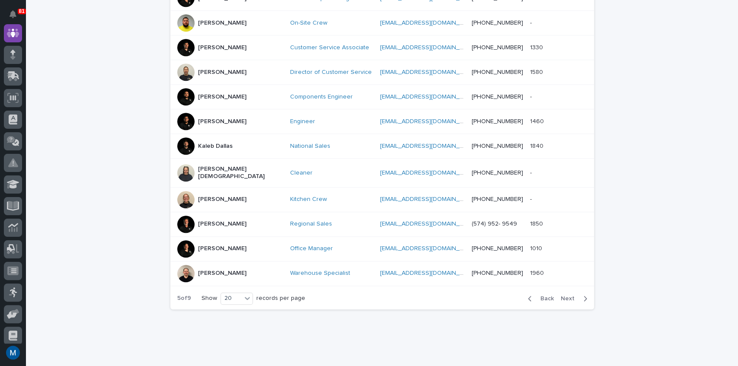
click at [183, 265] on div at bounding box center [185, 273] width 17 height 17
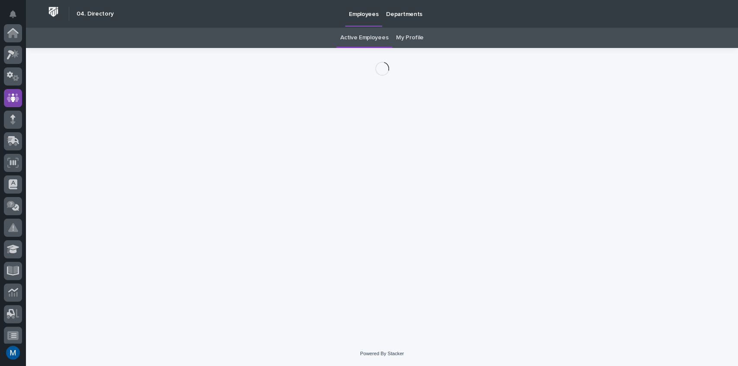
scroll to position [65, 0]
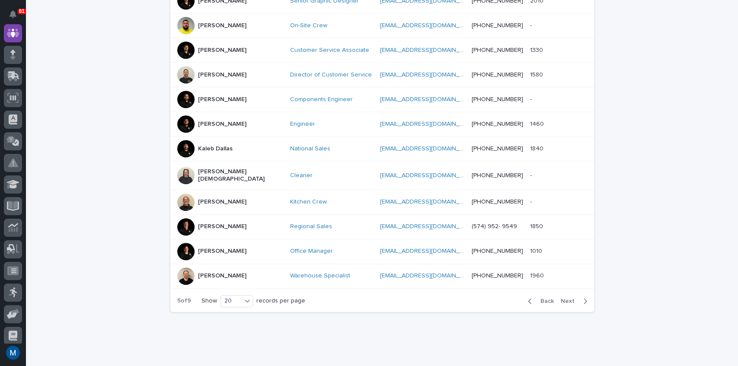
scroll to position [421, 0]
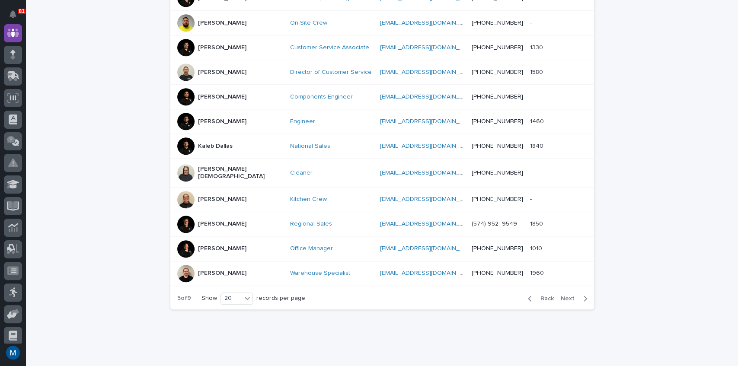
click at [574, 296] on span "Next" at bounding box center [570, 299] width 19 height 6
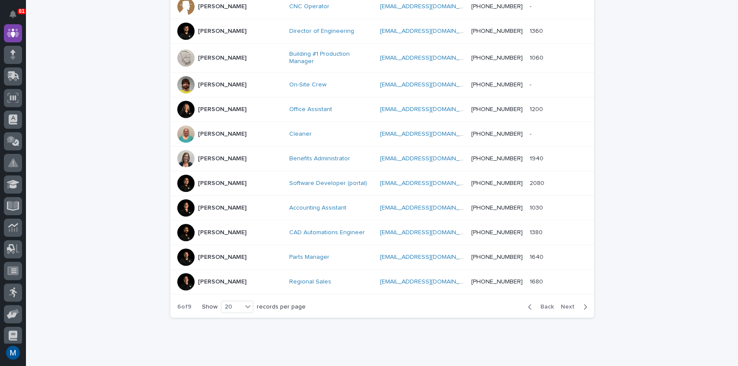
click at [574, 296] on div "Back Next" at bounding box center [557, 307] width 73 height 22
click at [561, 304] on span "Next" at bounding box center [570, 307] width 19 height 6
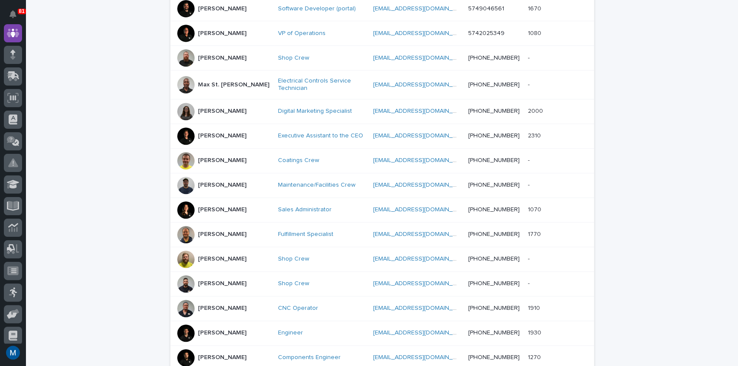
scroll to position [306, 0]
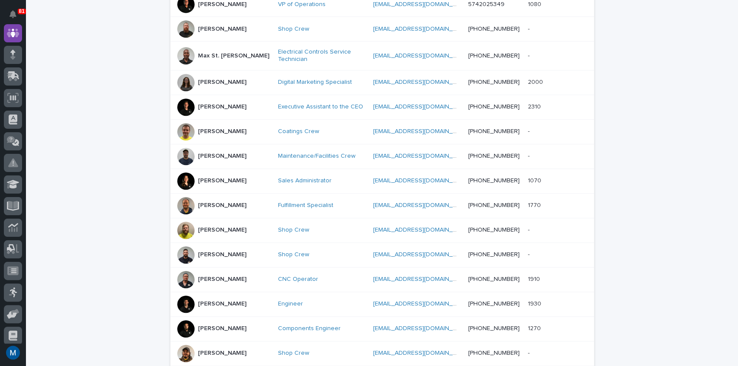
click at [186, 203] on div at bounding box center [185, 205] width 17 height 17
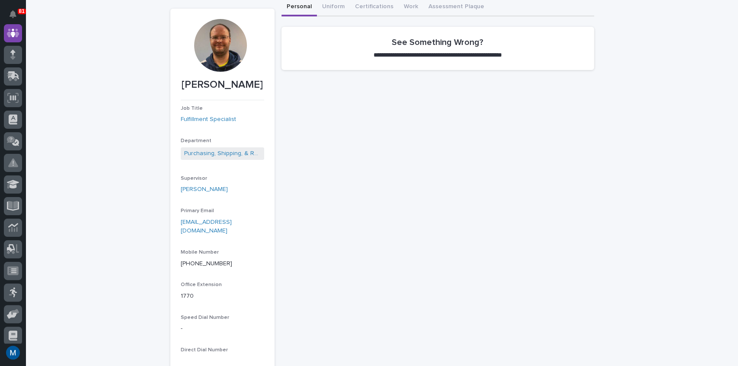
scroll to position [86, 0]
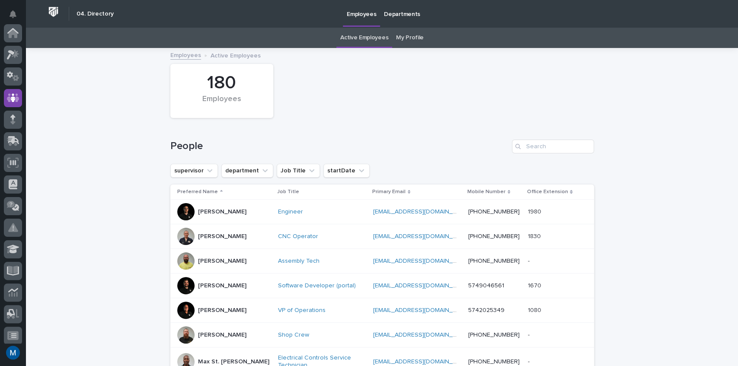
scroll to position [28, 0]
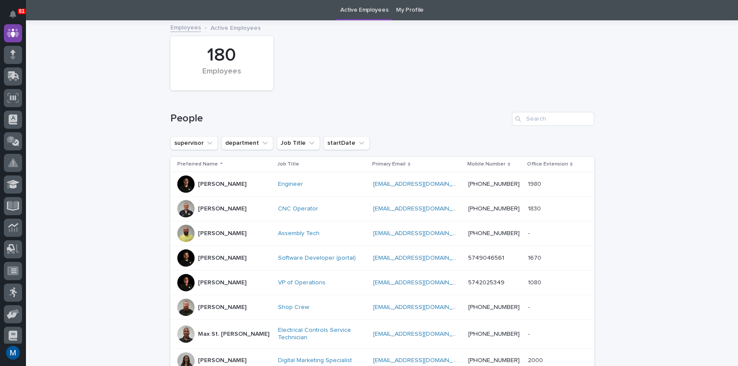
click at [209, 185] on p "[PERSON_NAME]" at bounding box center [222, 184] width 48 height 7
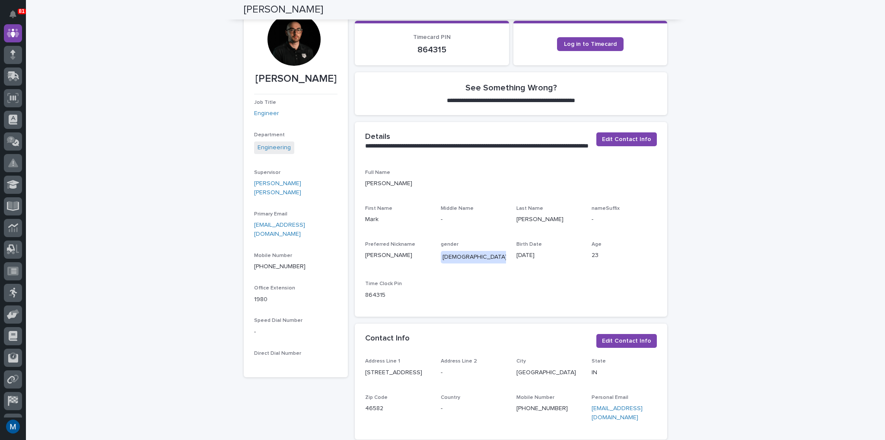
scroll to position [74, 0]
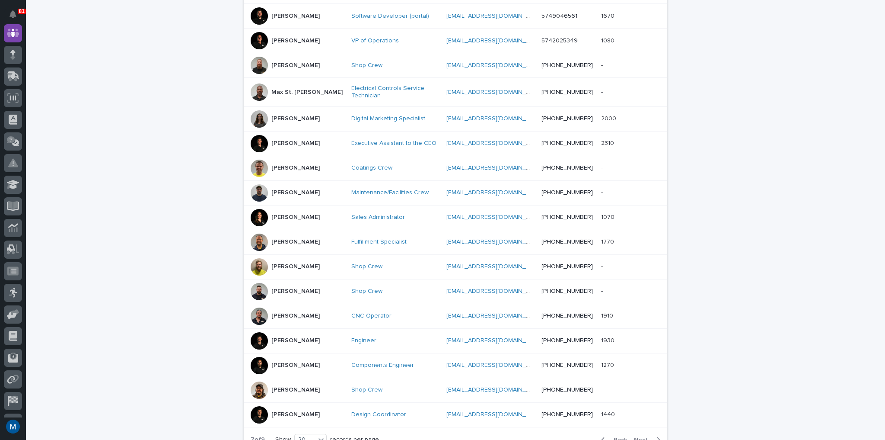
click at [284, 107] on td "[PERSON_NAME]" at bounding box center [296, 118] width 104 height 25
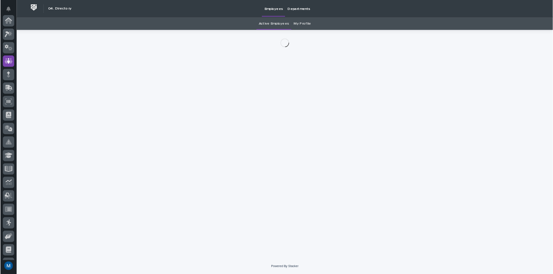
scroll to position [65, 0]
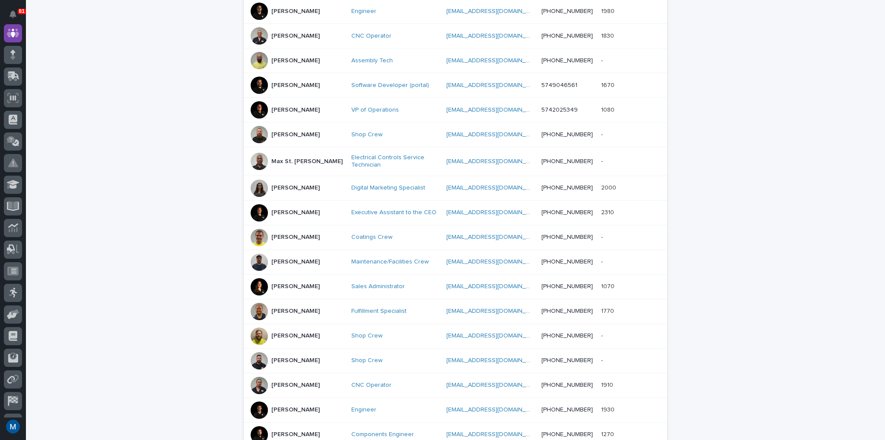
click at [289, 129] on div "[PERSON_NAME]" at bounding box center [295, 133] width 48 height 9
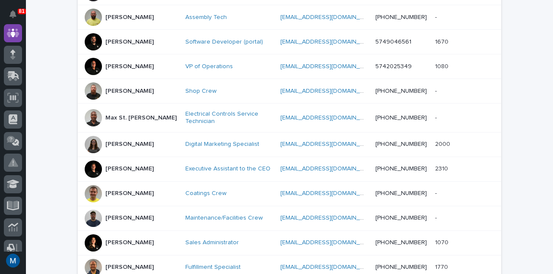
click at [118, 109] on td "Max St. [PERSON_NAME]" at bounding box center [130, 118] width 104 height 29
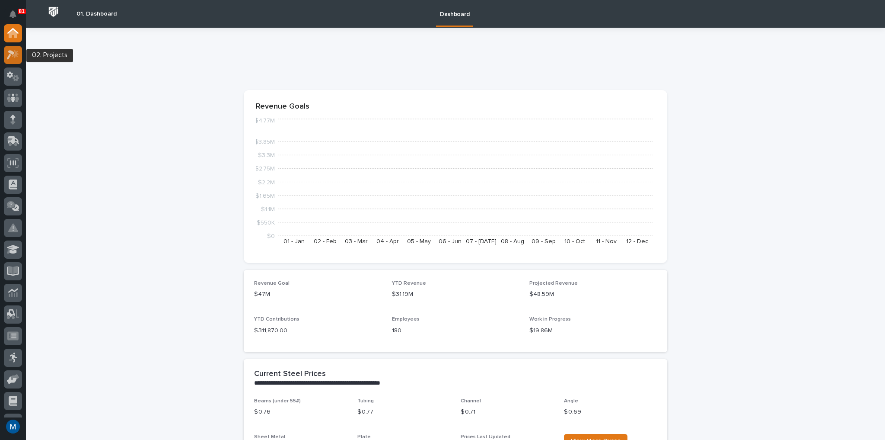
click at [10, 54] on icon at bounding box center [11, 55] width 8 height 10
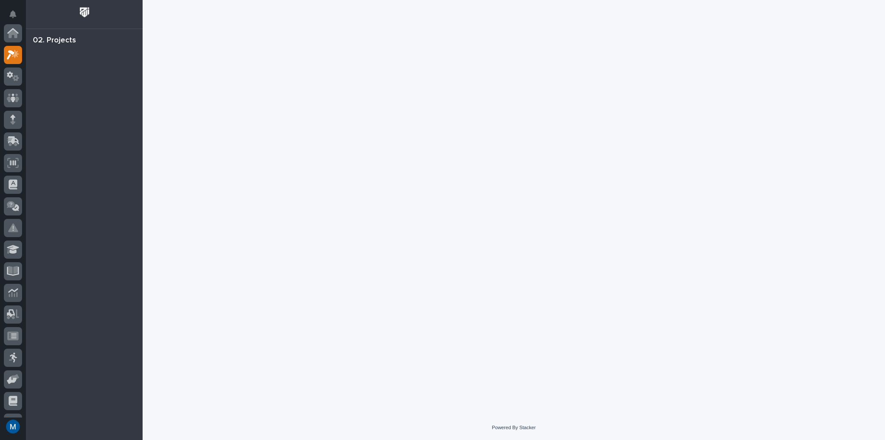
scroll to position [22, 0]
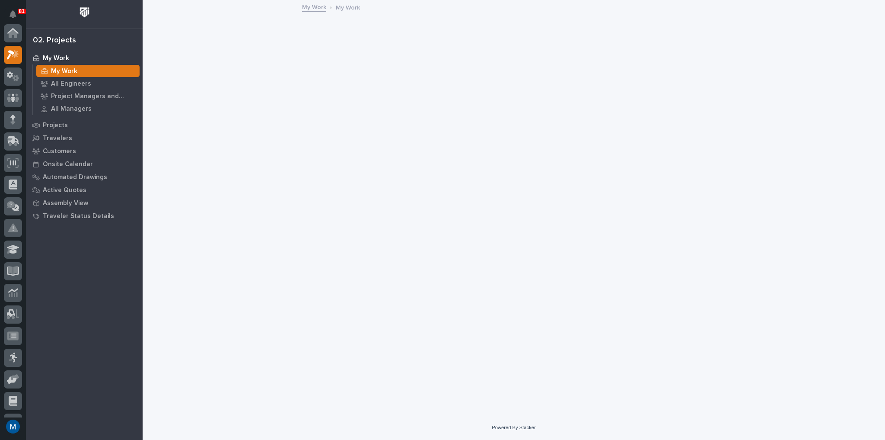
scroll to position [22, 0]
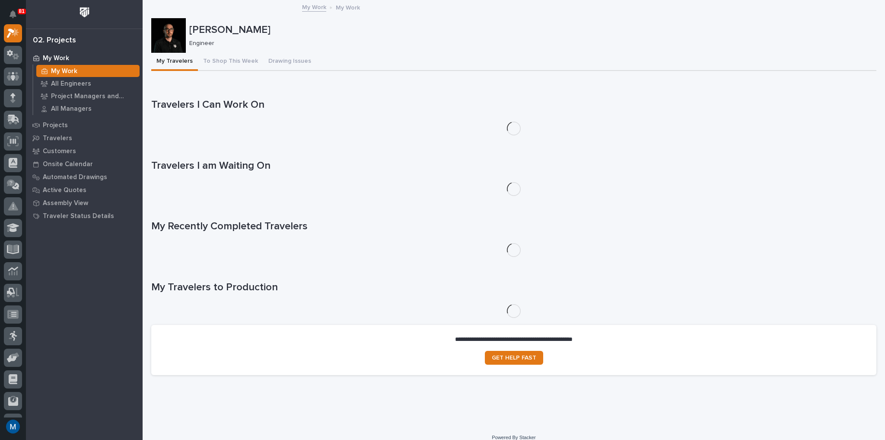
click at [64, 69] on p "My Work" at bounding box center [64, 71] width 26 height 8
